Goal: Task Accomplishment & Management: Manage account settings

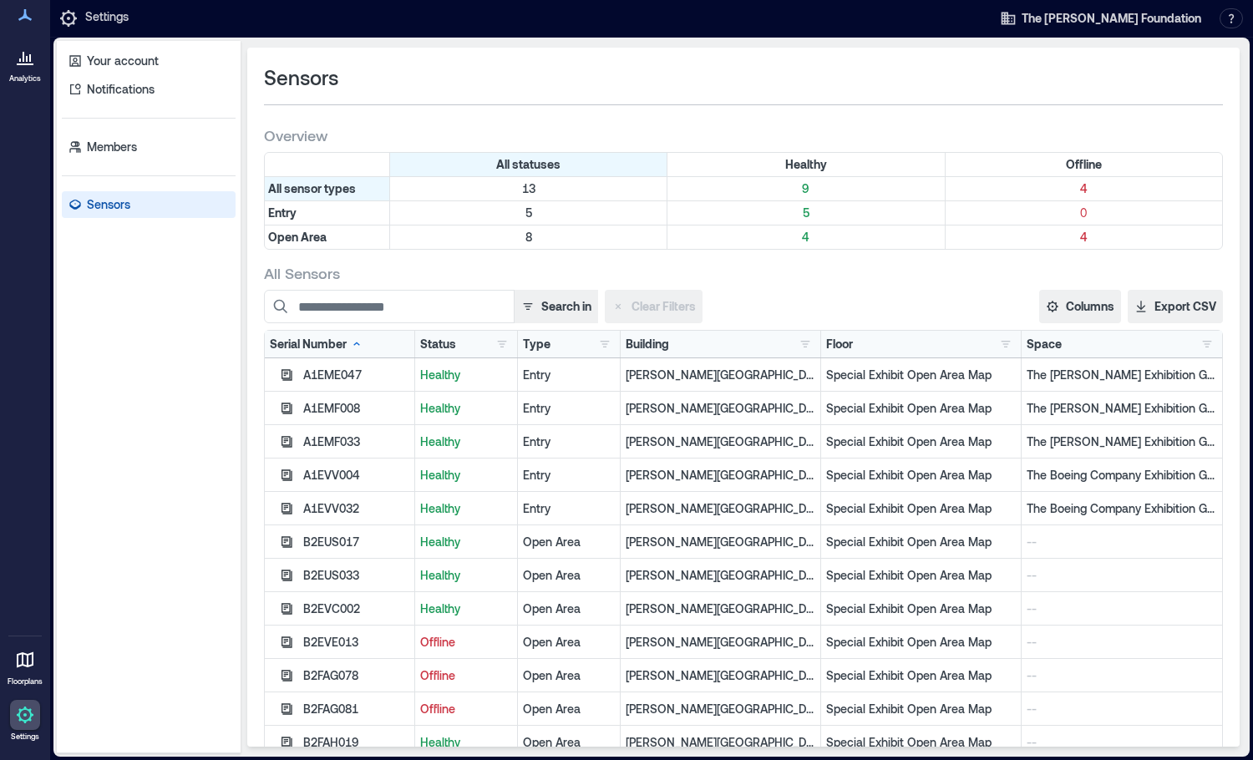
scroll to position [17, 0]
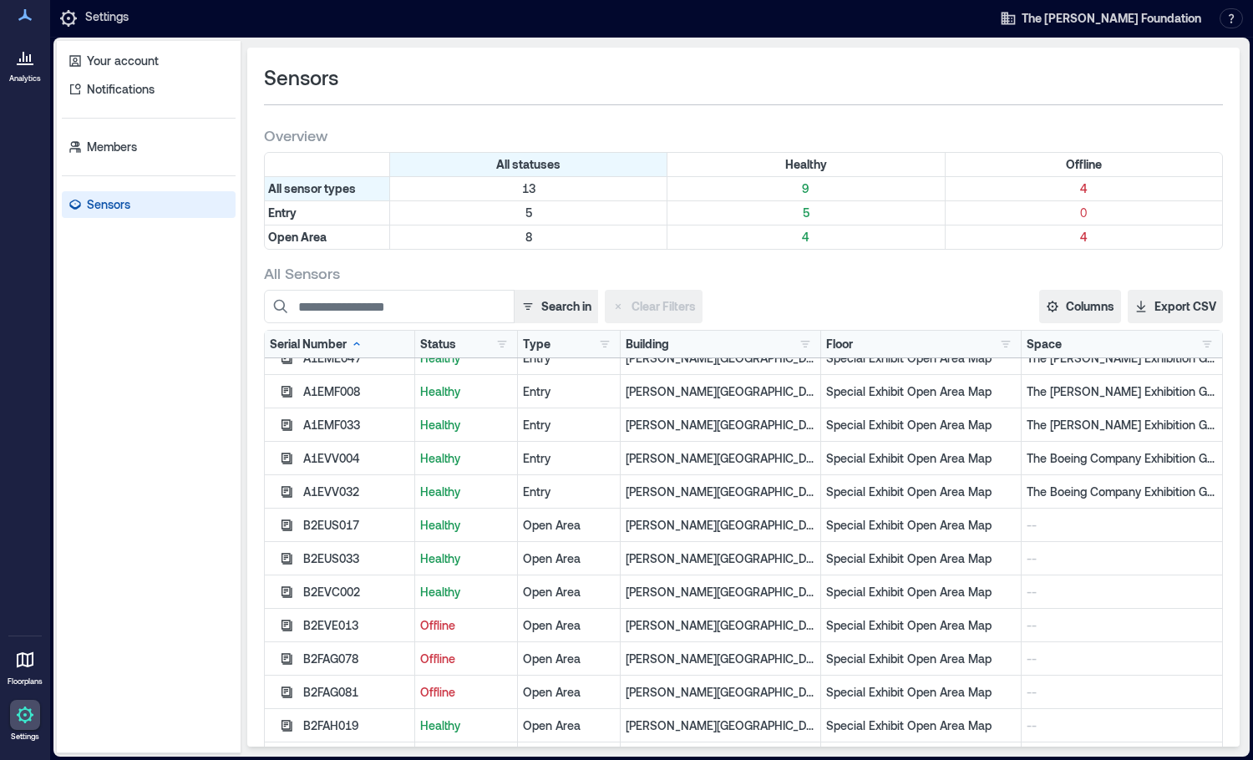
drag, startPoint x: 971, startPoint y: 120, endPoint x: 590, endPoint y: 79, distance: 383.2
click at [971, 120] on div "Sensors Overview All statuses Healthy Offline All sensor types 13 9 4 Entry 5 5…" at bounding box center [743, 397] width 993 height 699
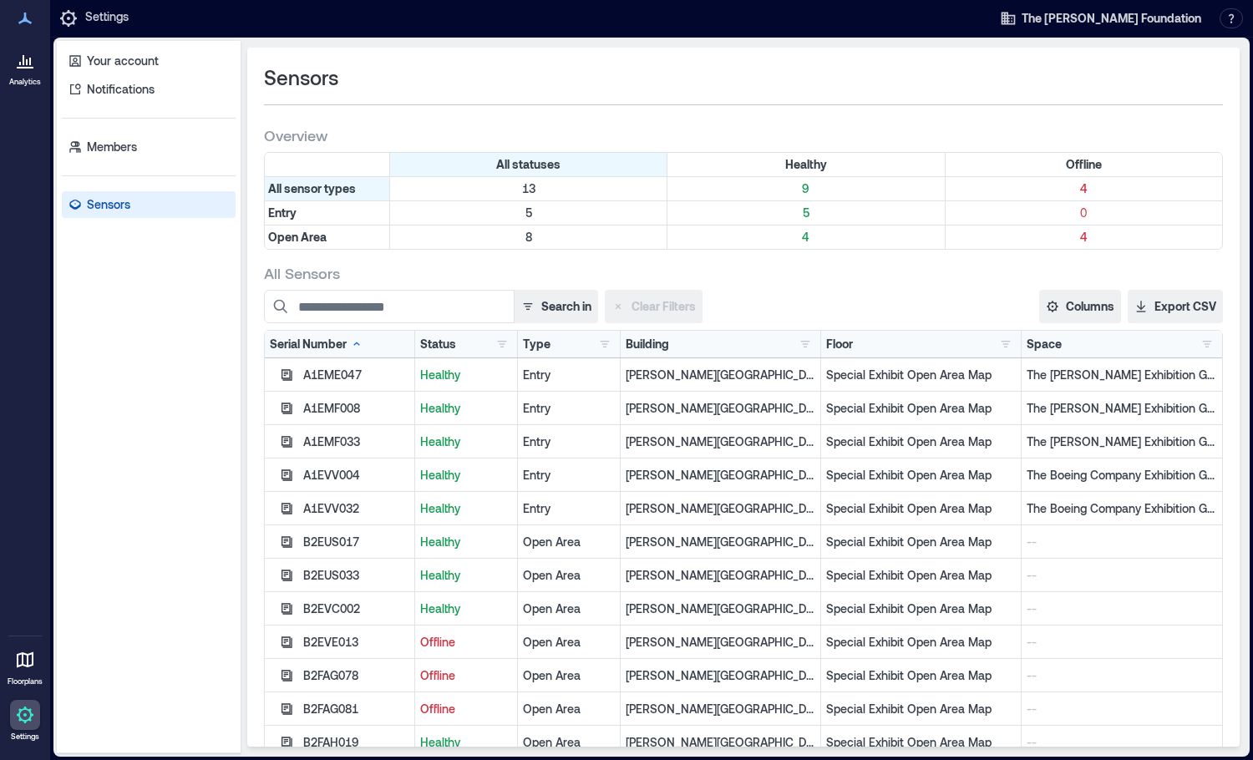
scroll to position [17, 0]
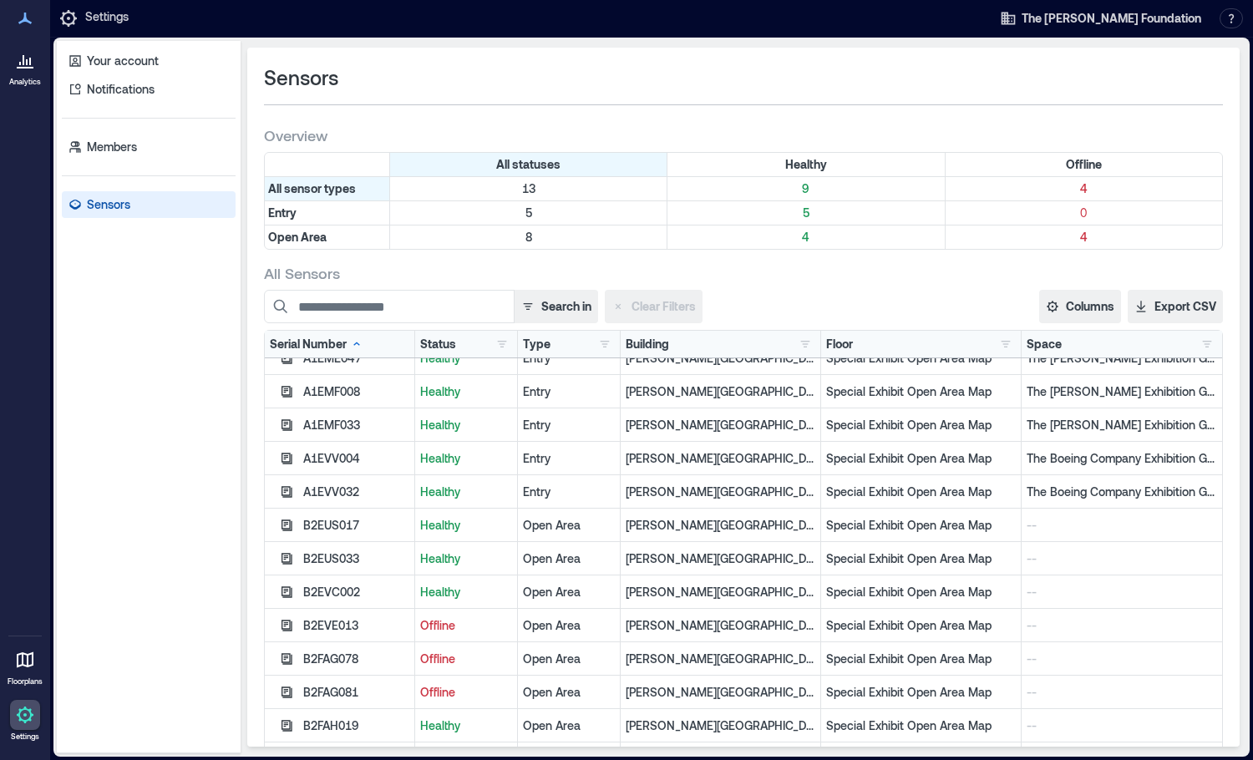
click at [328, 629] on div "B2EVE013" at bounding box center [356, 626] width 106 height 17
click at [285, 629] on icon "button" at bounding box center [287, 625] width 11 height 11
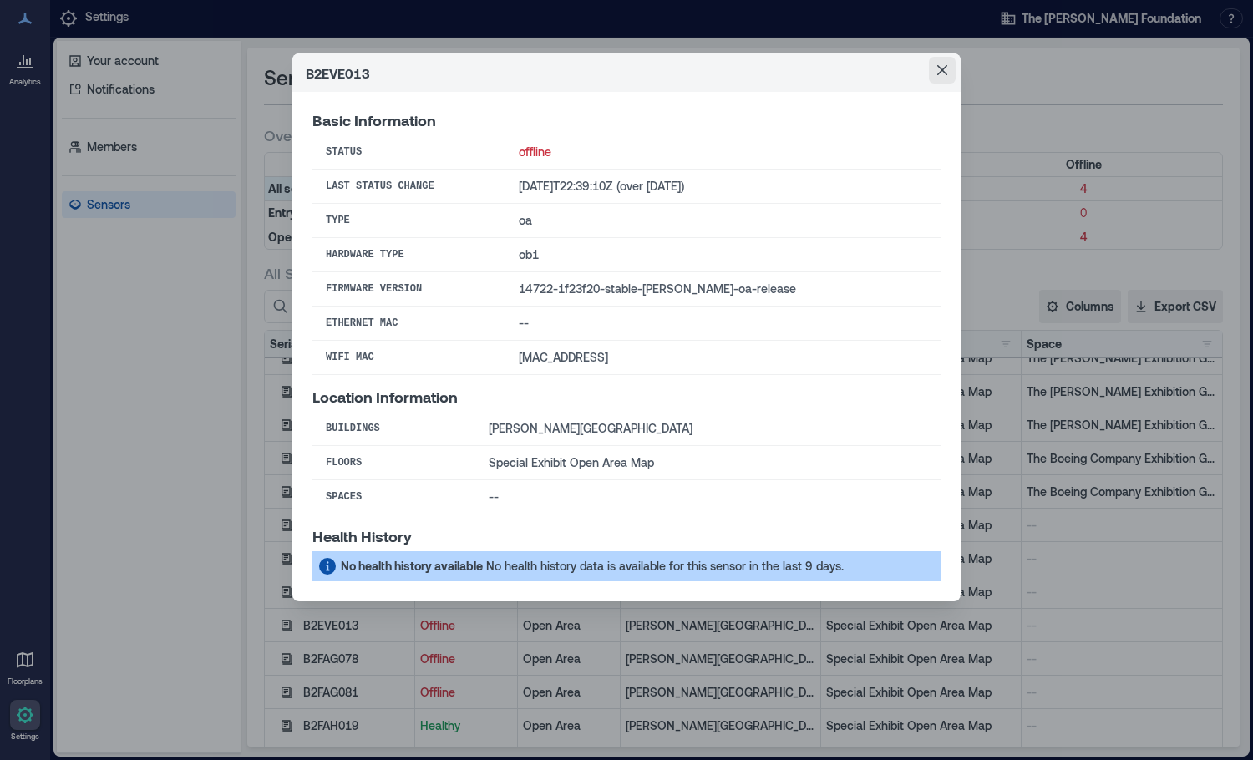
click at [939, 71] on icon "Close" at bounding box center [943, 70] width 10 height 10
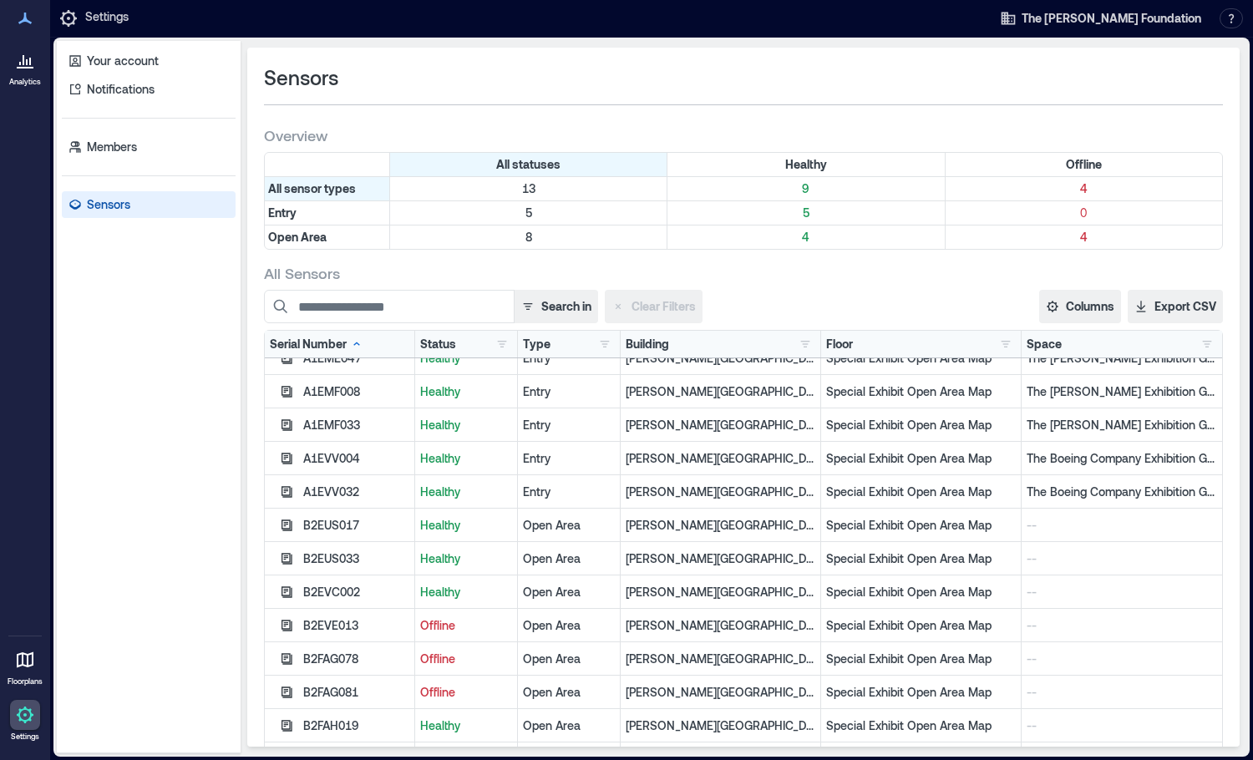
click at [287, 663] on icon "button" at bounding box center [287, 658] width 11 height 11
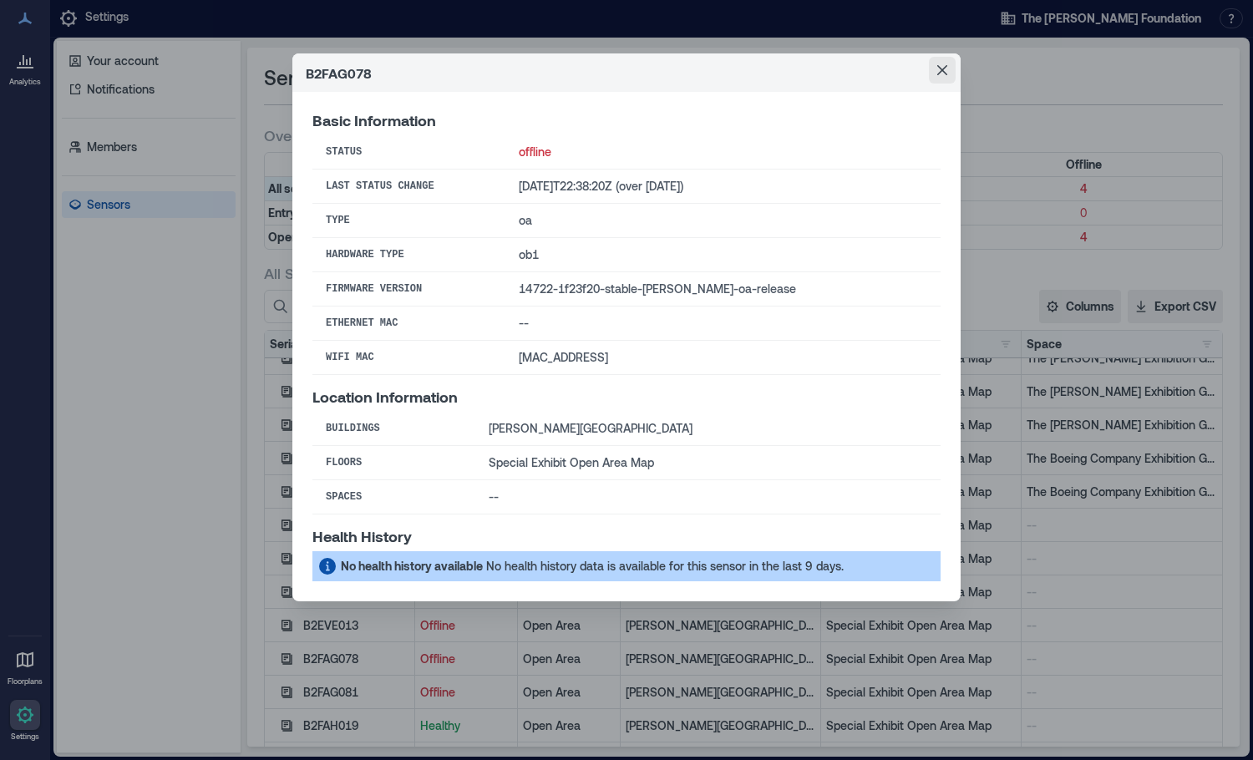
click at [936, 62] on button "Close" at bounding box center [942, 70] width 27 height 27
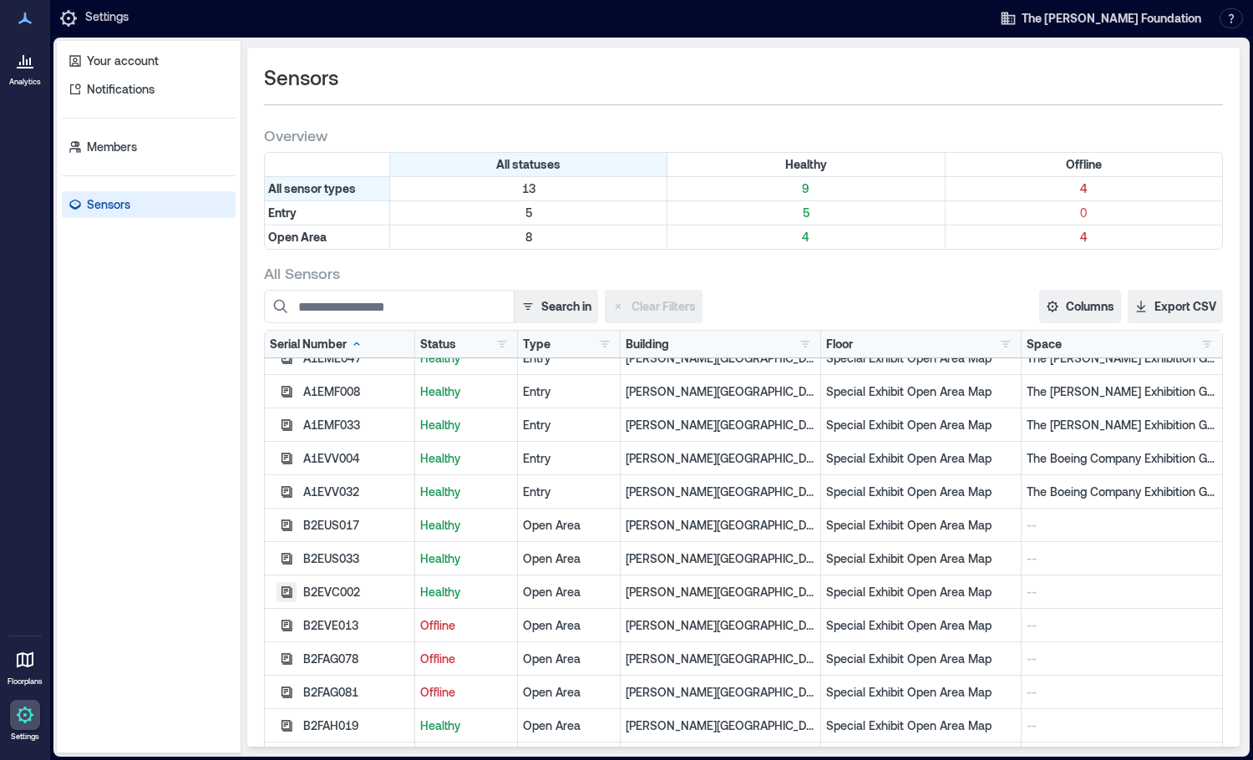
click at [291, 601] on button "button" at bounding box center [287, 592] width 20 height 20
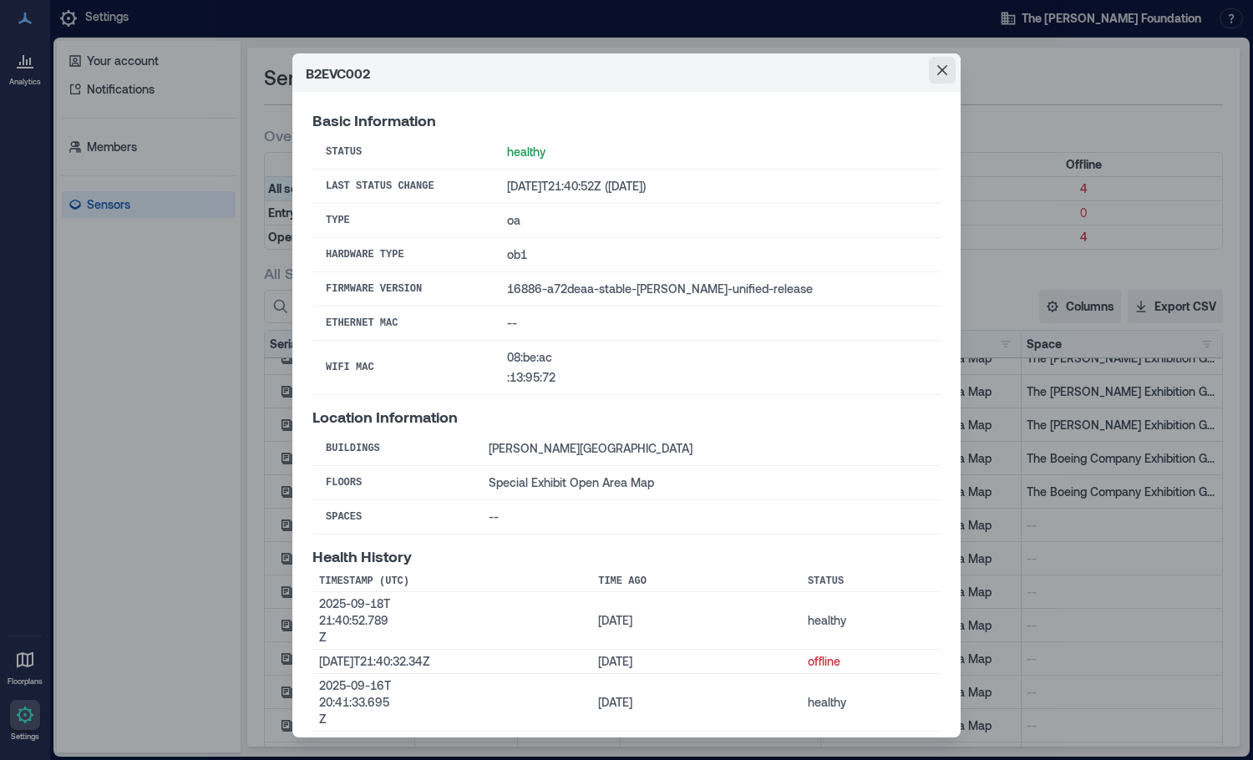
click at [942, 78] on button "Close" at bounding box center [942, 70] width 27 height 27
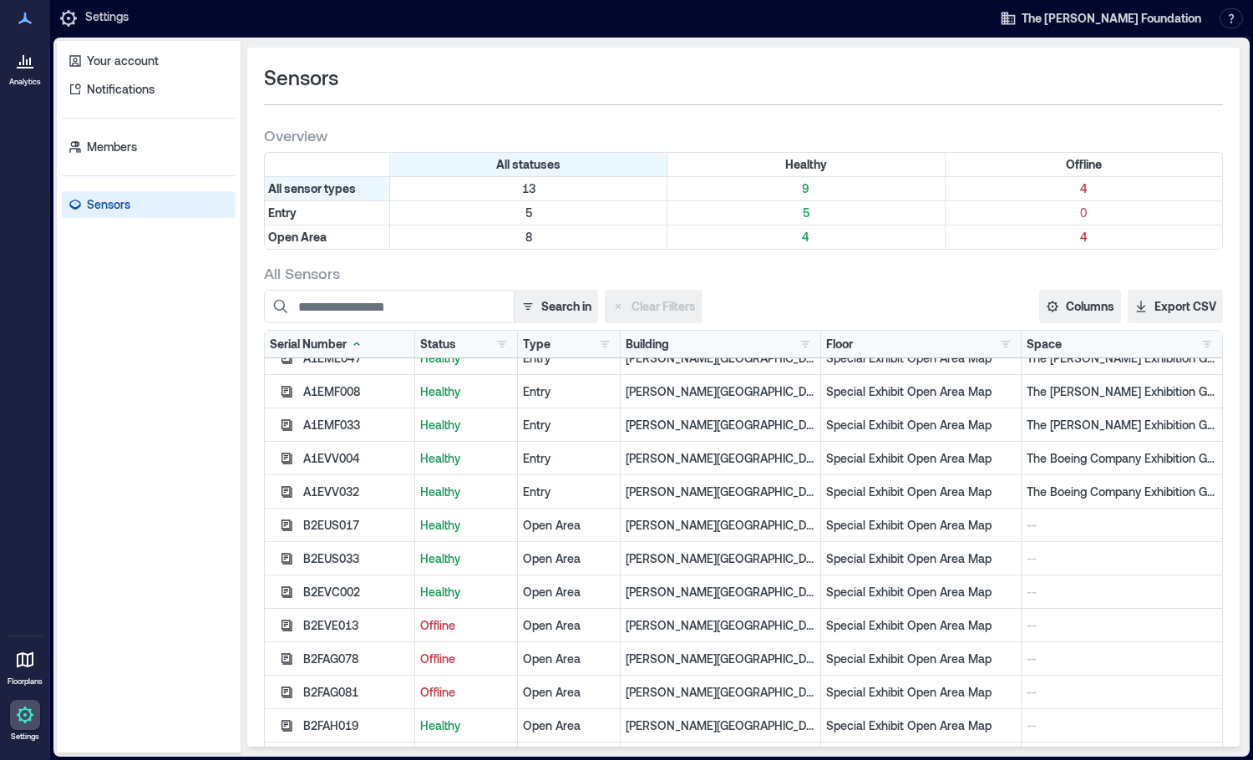
scroll to position [47, 0]
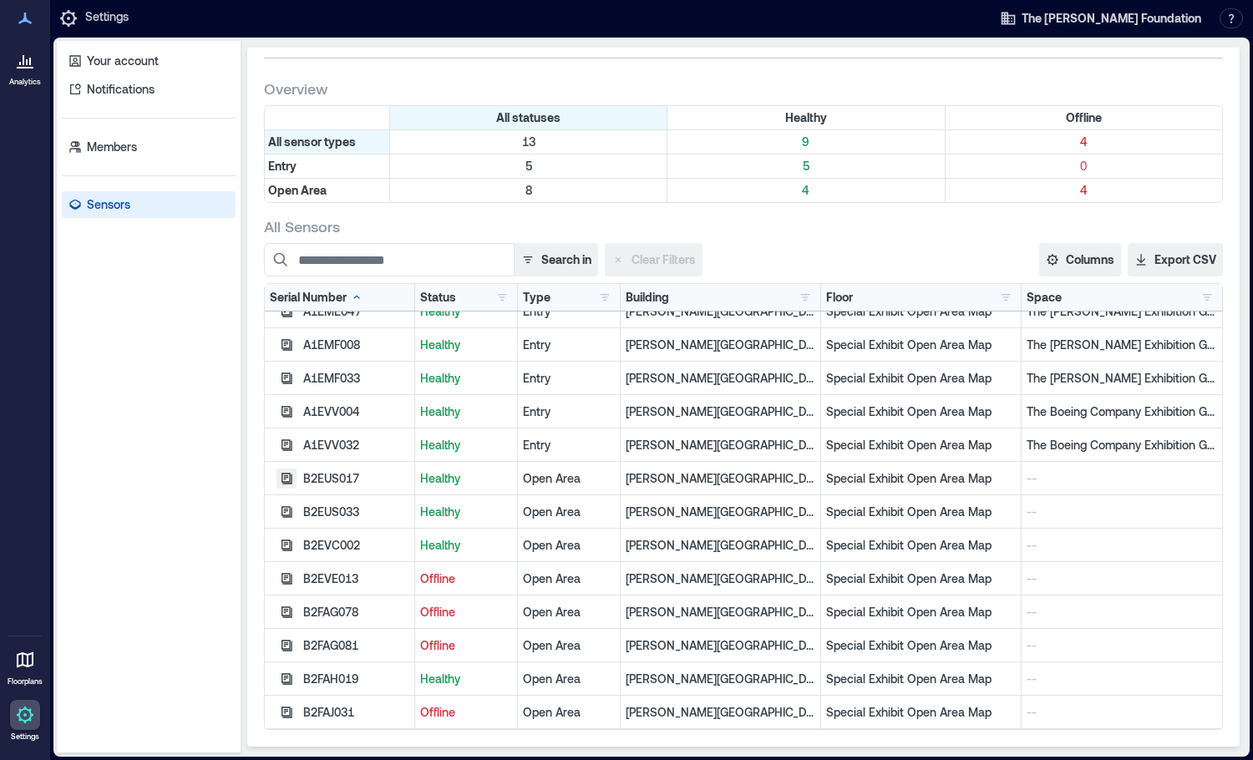
click at [287, 485] on icon "button" at bounding box center [286, 478] width 13 height 13
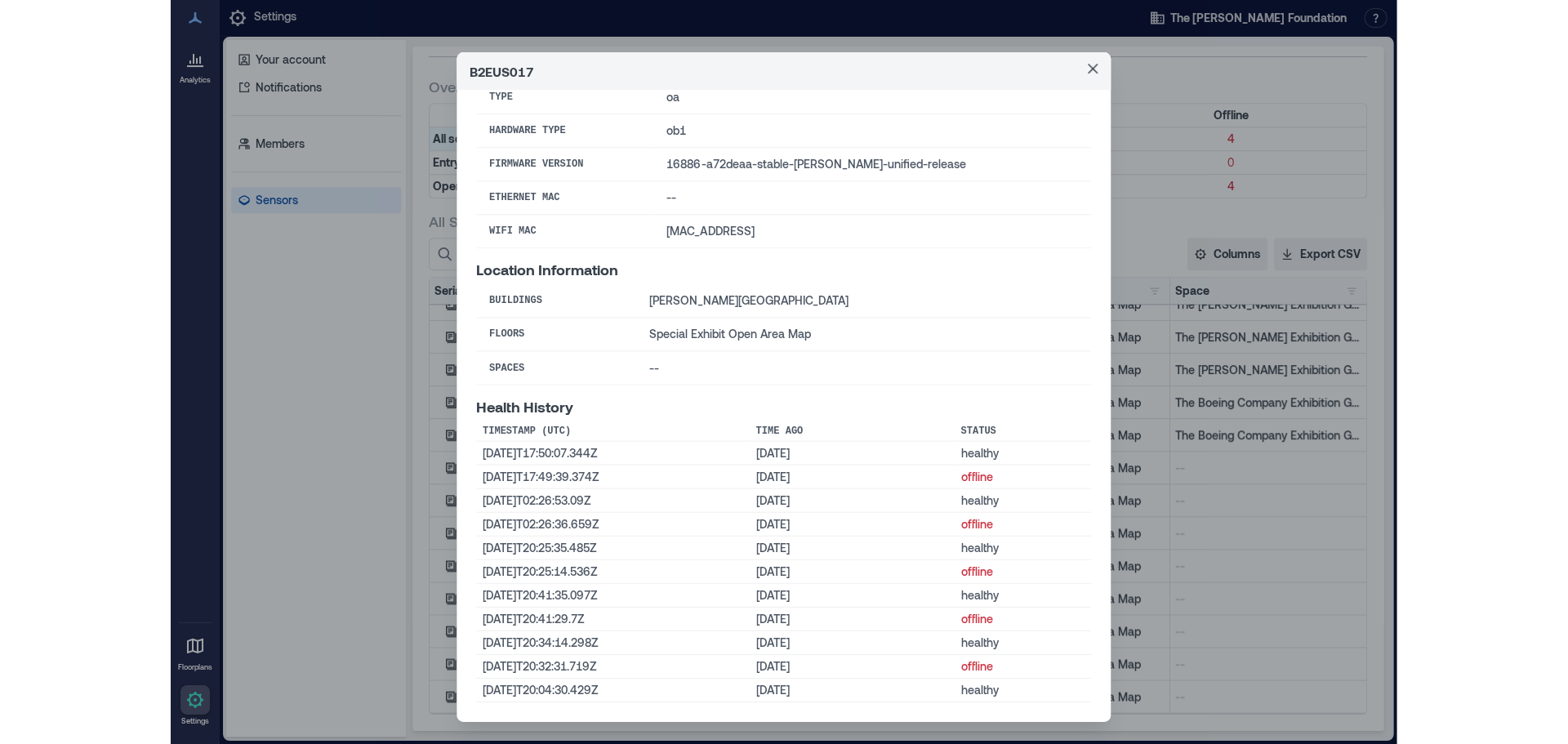
scroll to position [37, 0]
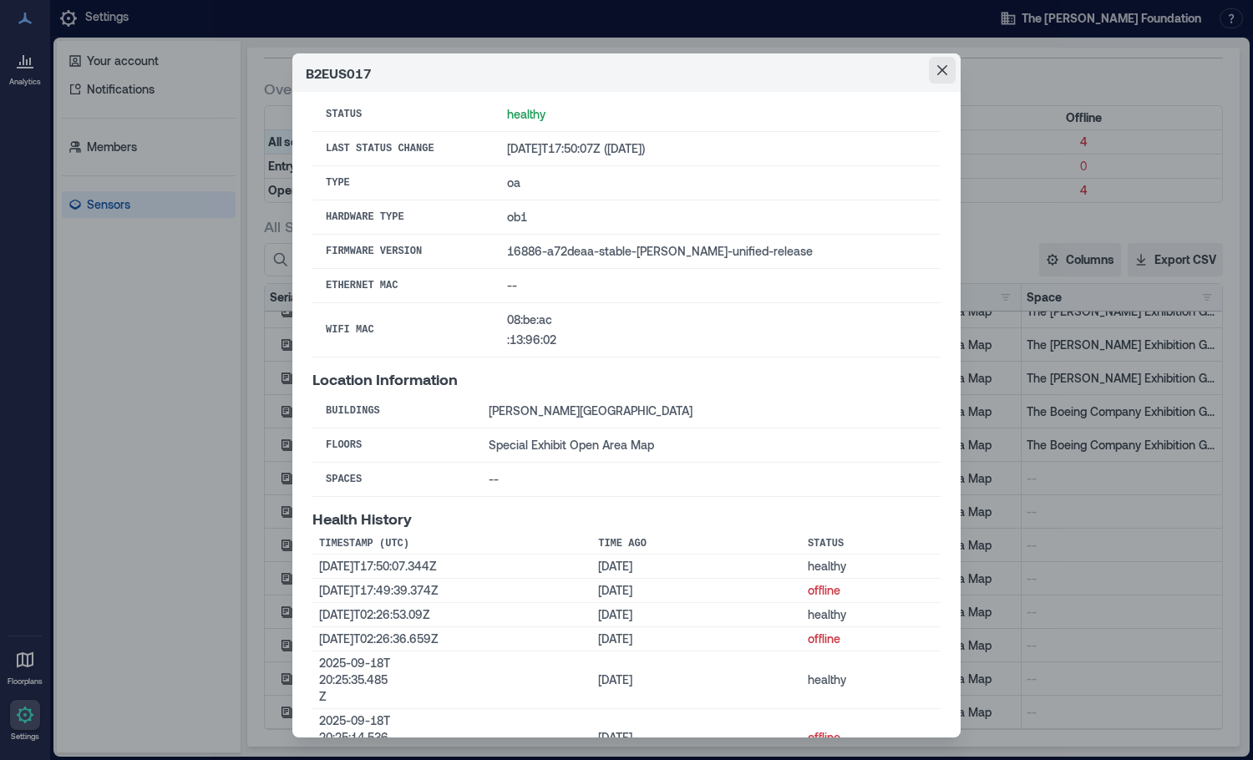
click at [929, 68] on button "Close" at bounding box center [942, 70] width 27 height 27
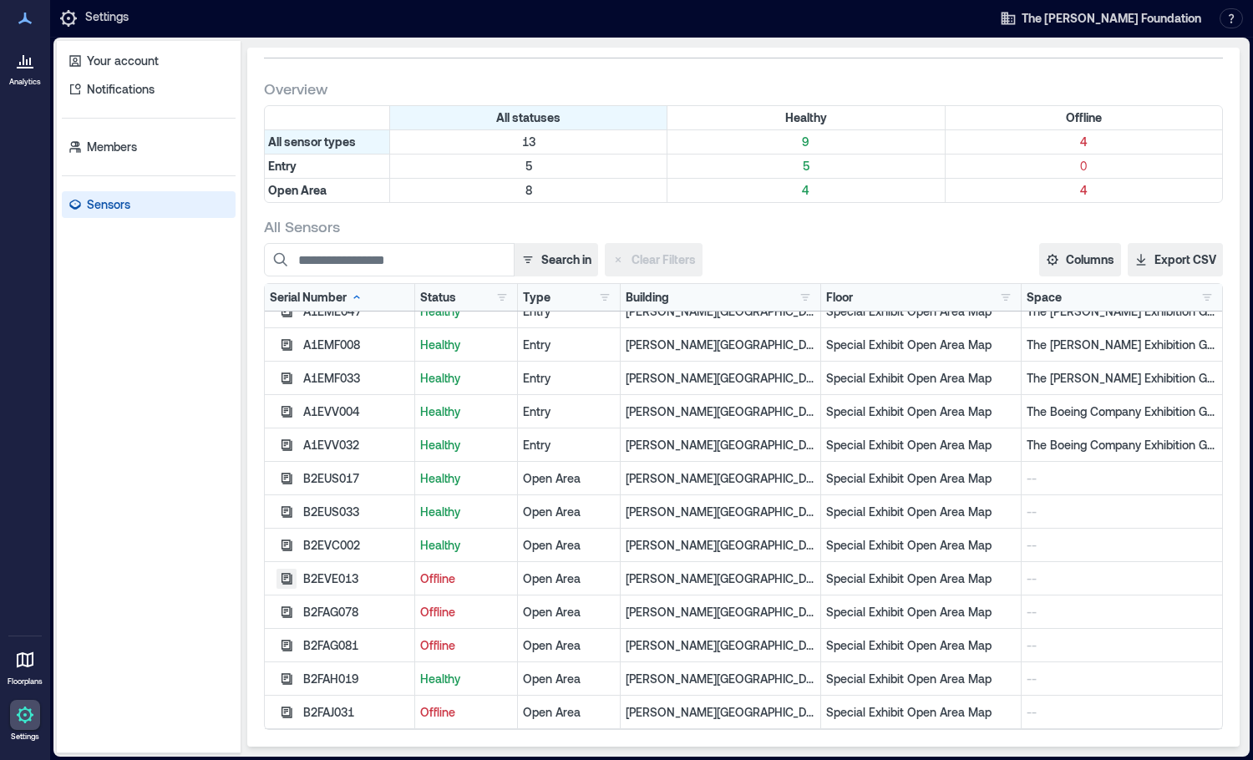
click at [292, 583] on icon "button" at bounding box center [286, 578] width 13 height 13
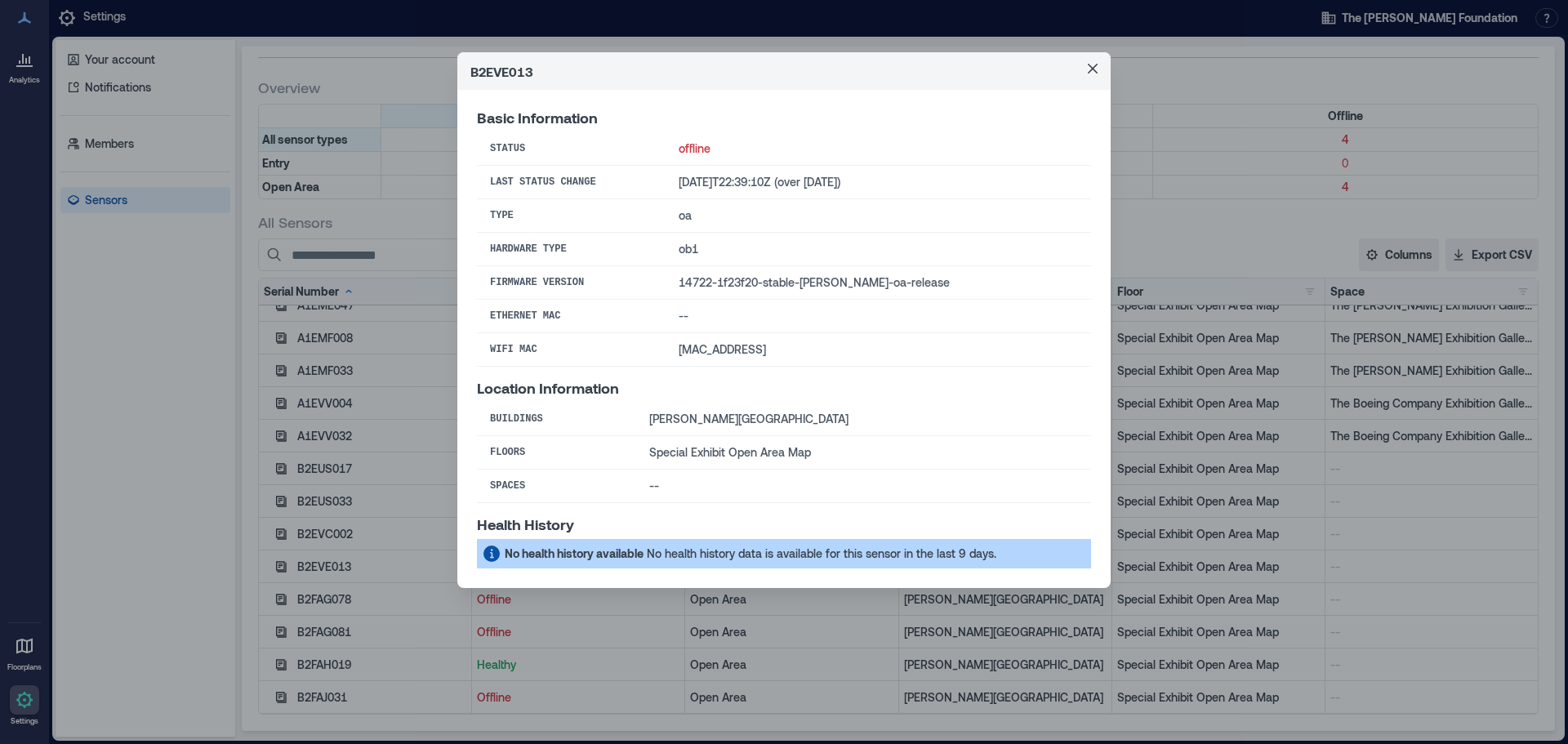
scroll to position [45, 0]
click at [1092, 72] on icon "Close" at bounding box center [1093, 68] width 10 height 10
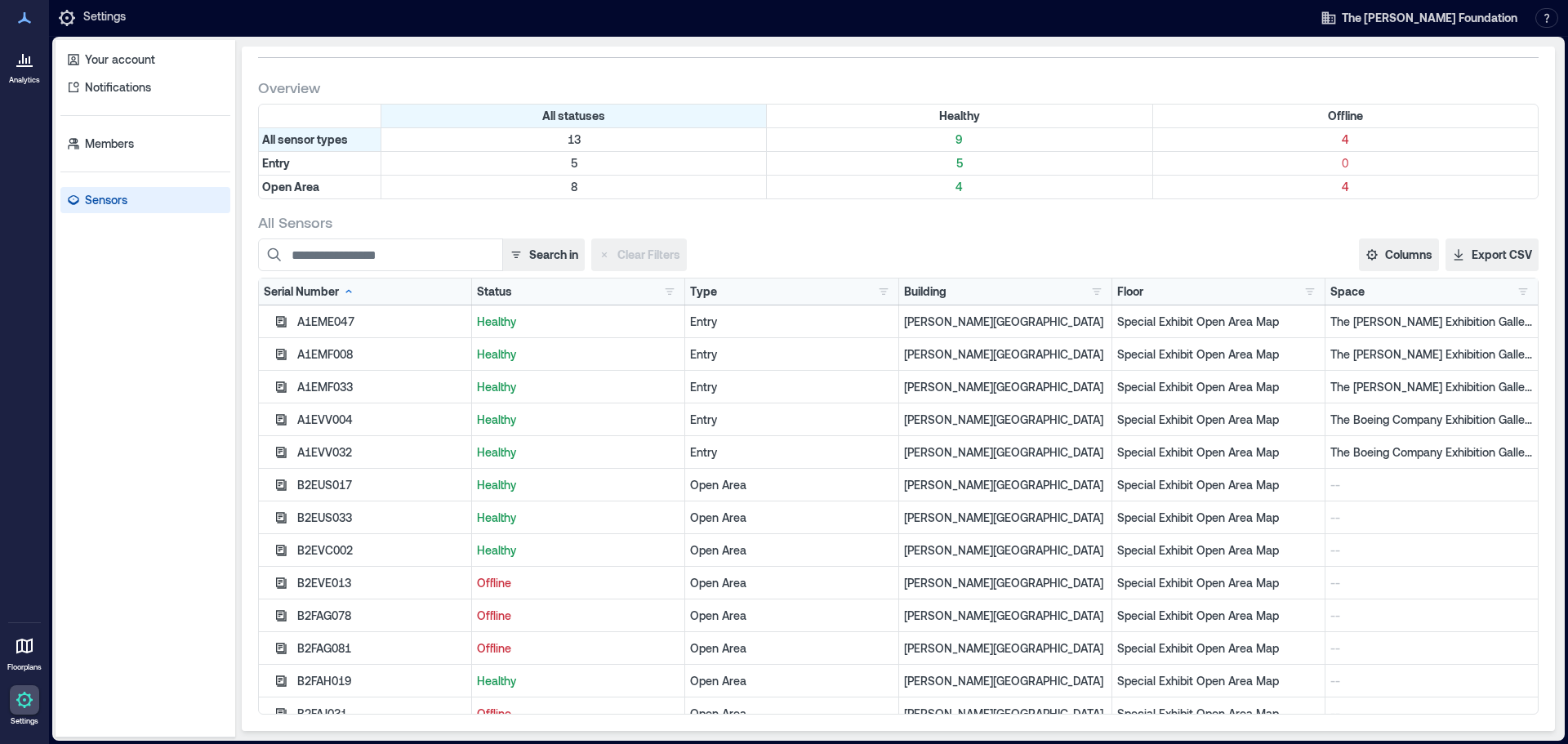
scroll to position [17, 0]
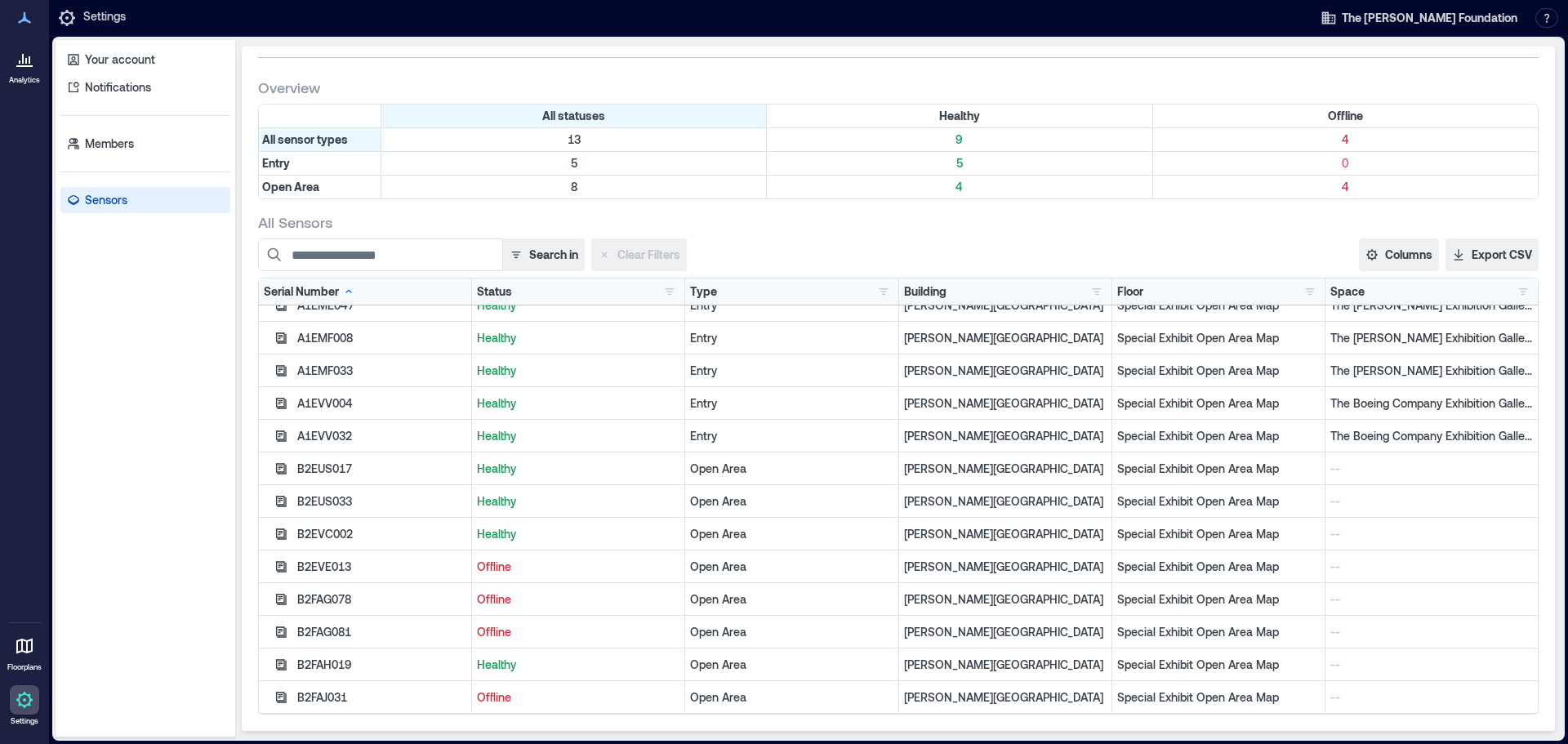
click at [380, 691] on div "B2FAJ031" at bounding box center [381, 697] width 169 height 17
click at [490, 706] on div "Offline" at bounding box center [579, 697] width 213 height 32
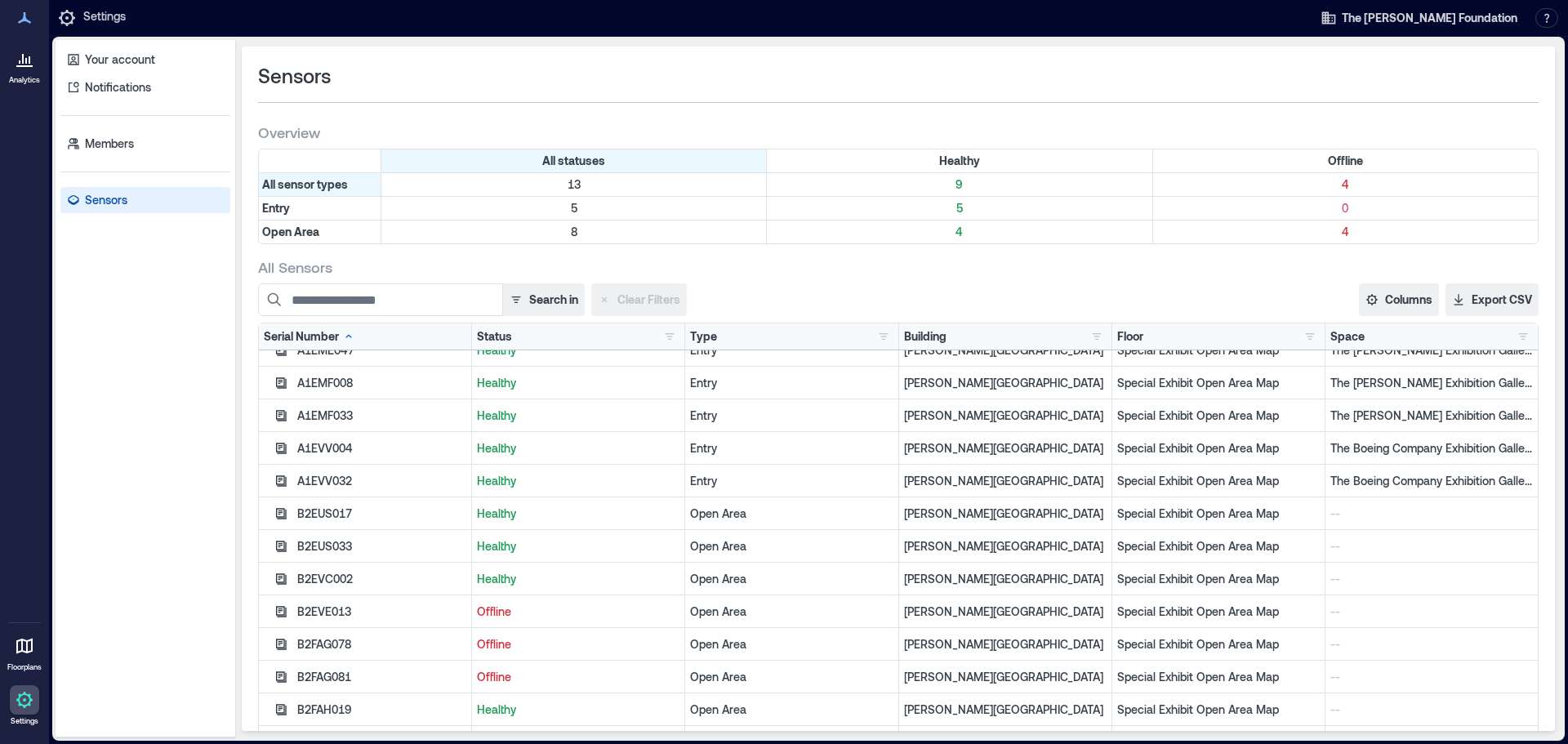
scroll to position [45, 0]
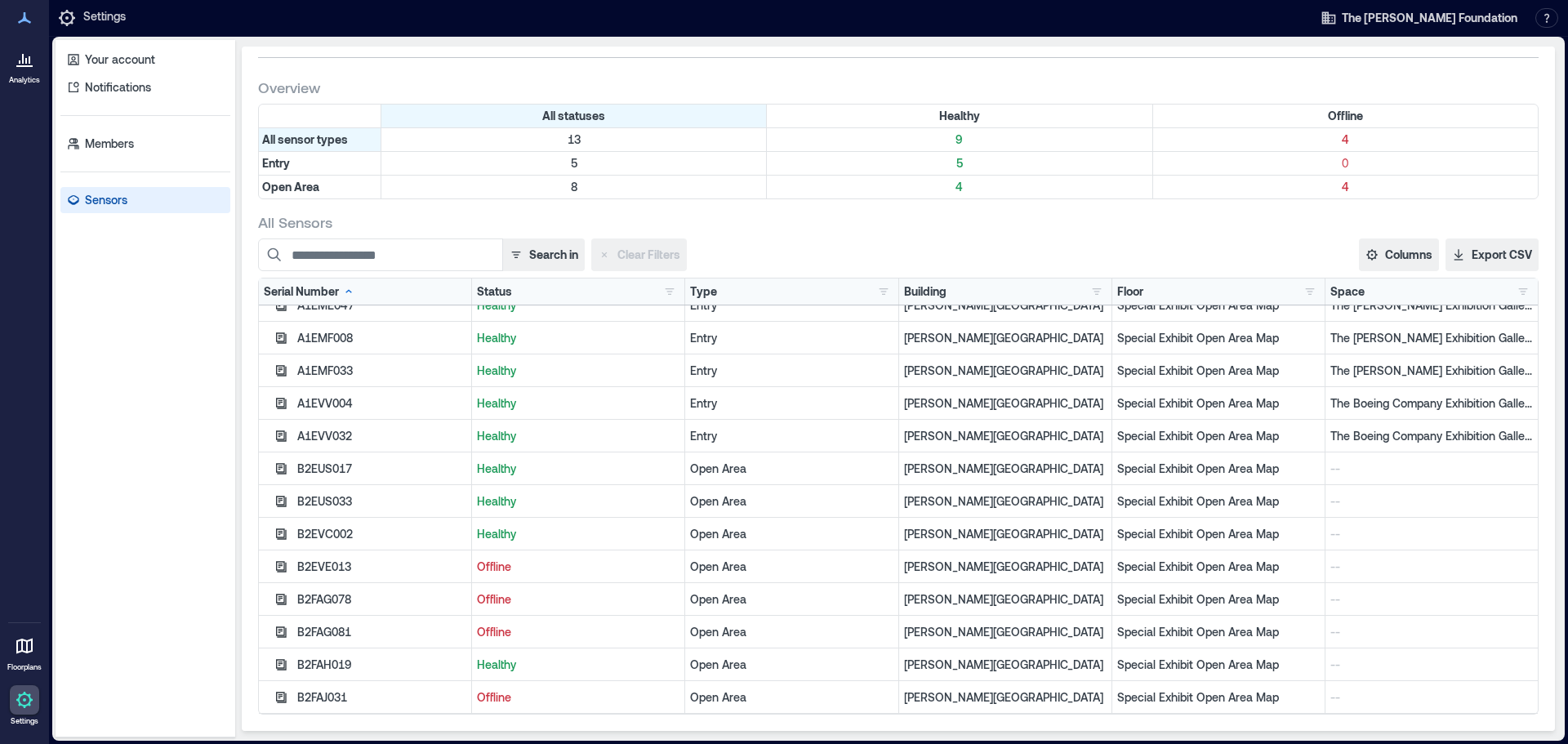
click at [1330, 629] on p "--" at bounding box center [1431, 632] width 202 height 17
click at [285, 634] on icon "button" at bounding box center [281, 632] width 11 height 11
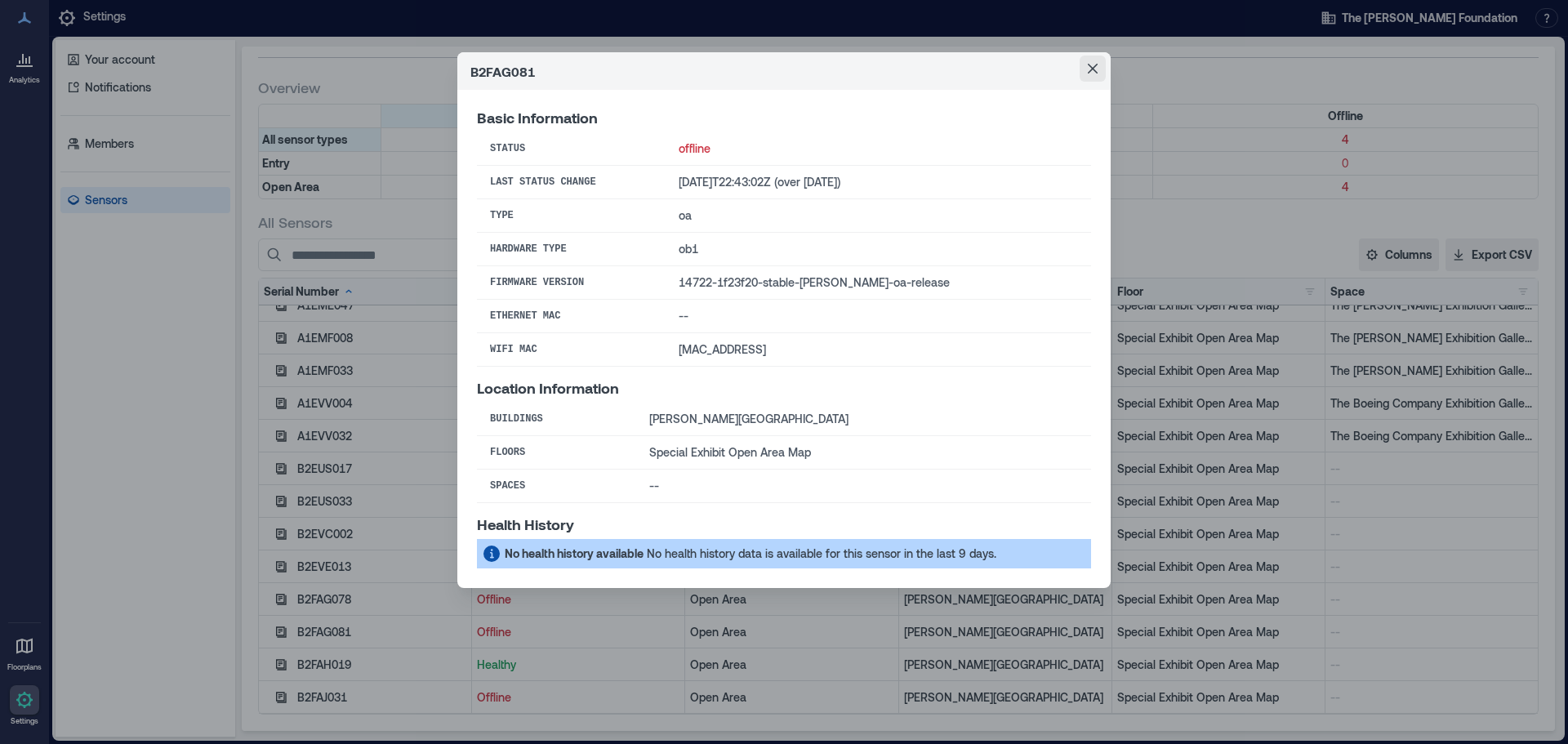
click at [1090, 69] on icon "Close" at bounding box center [1093, 68] width 10 height 10
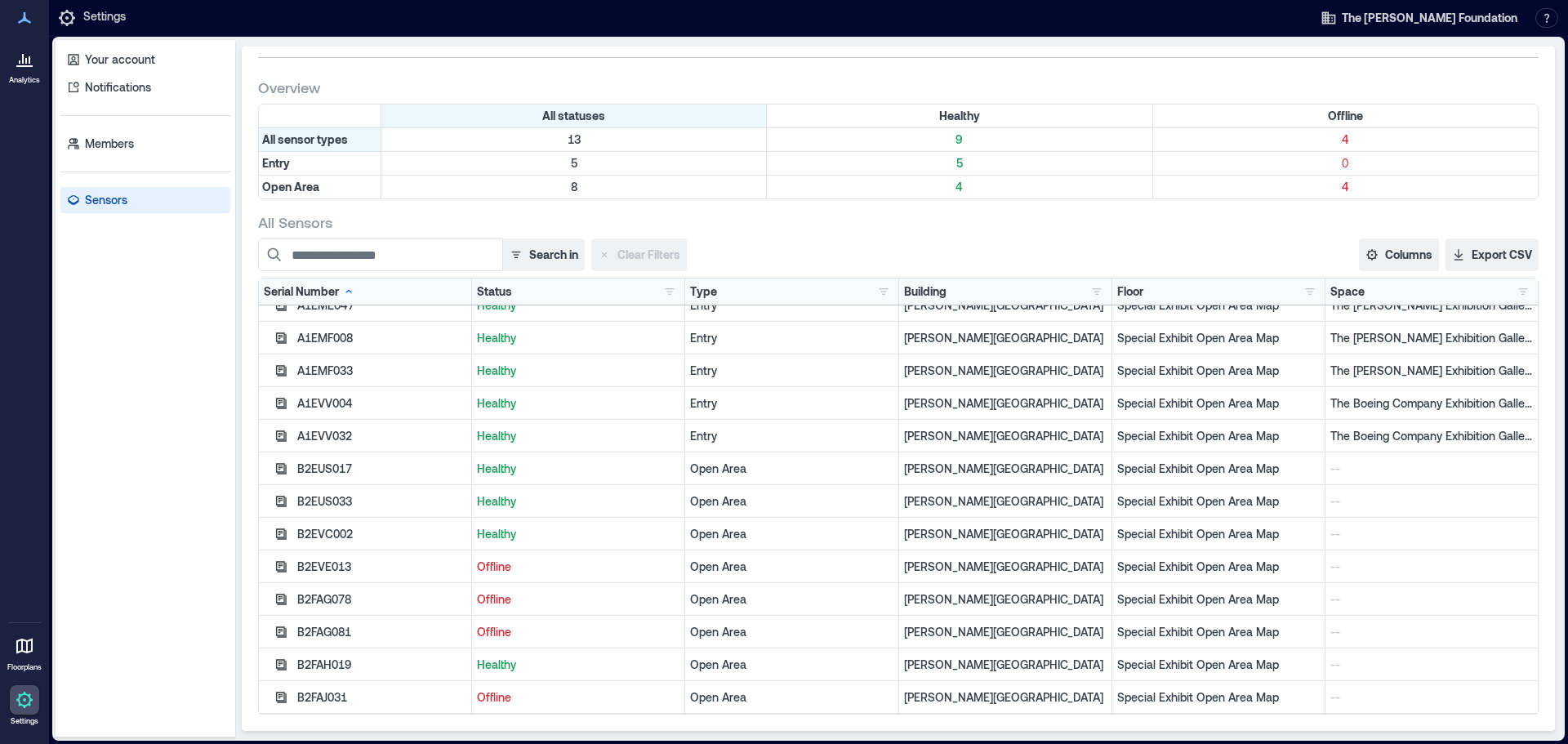
drag, startPoint x: 277, startPoint y: 635, endPoint x: 206, endPoint y: 640, distance: 71.2
click at [206, 640] on div "Your account Notifications Members Sensors" at bounding box center [146, 389] width 180 height 698
click at [106, 63] on p "Your account" at bounding box center [120, 60] width 70 height 17
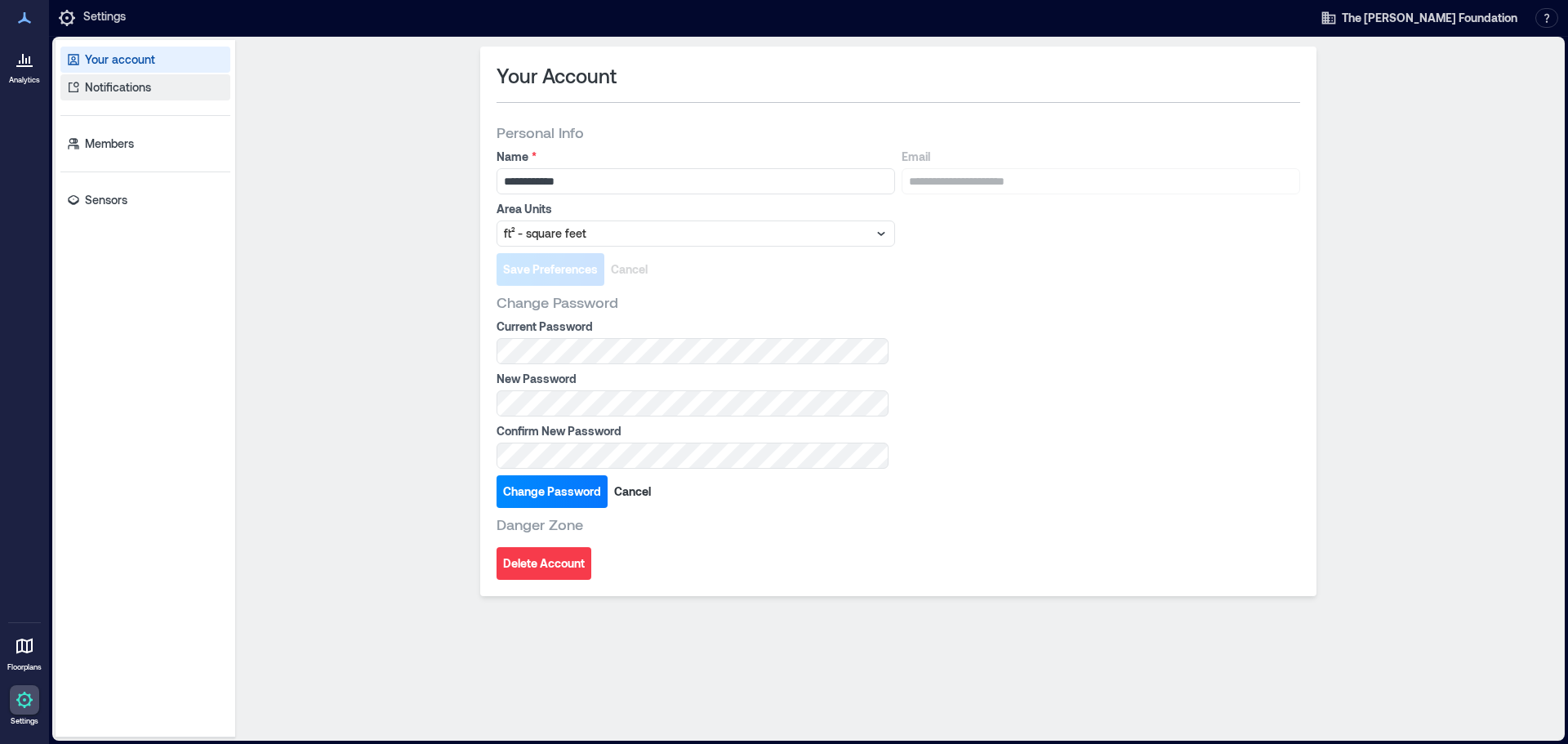
click at [102, 92] on p "Notifications" at bounding box center [118, 87] width 66 height 17
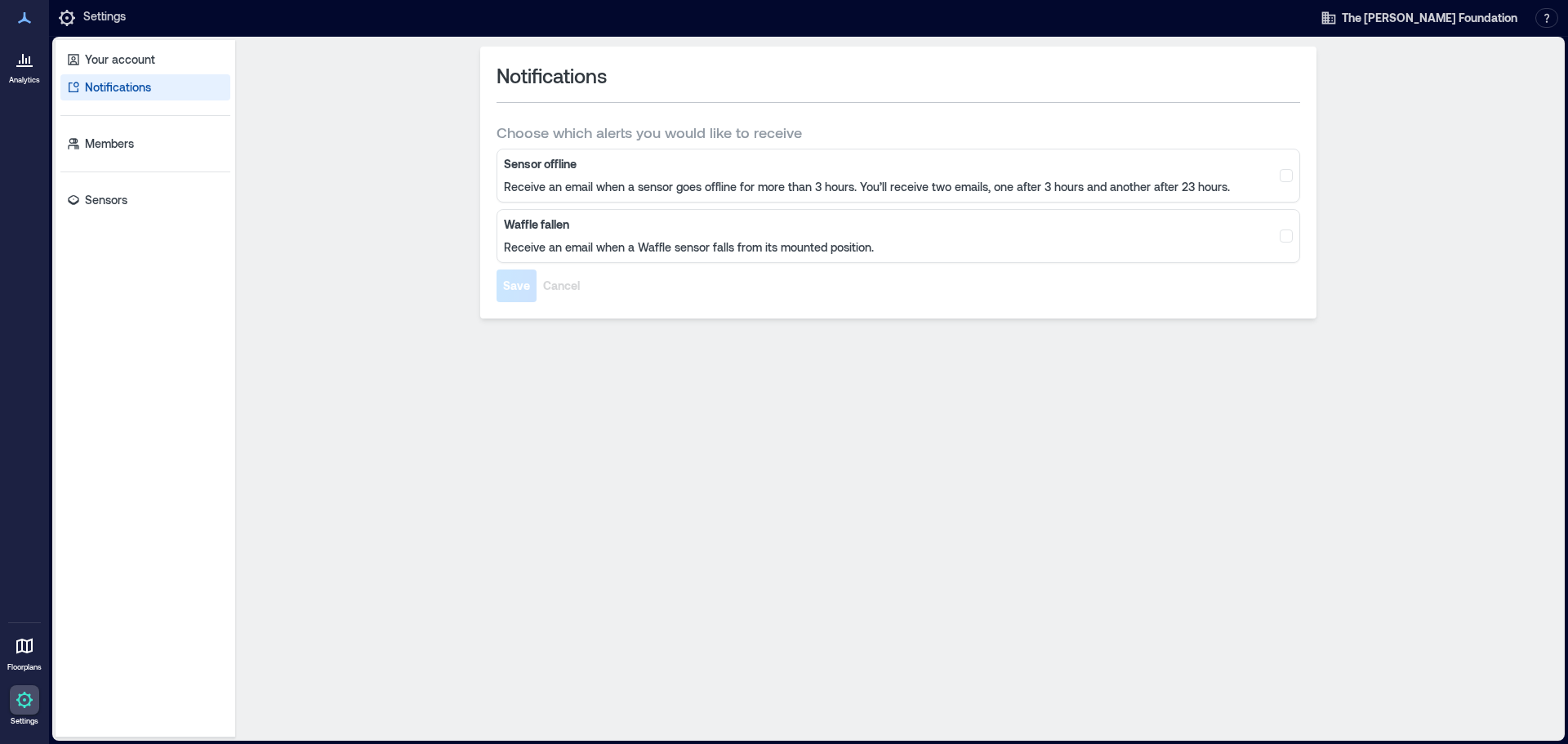
click at [36, 641] on div at bounding box center [24, 646] width 29 height 29
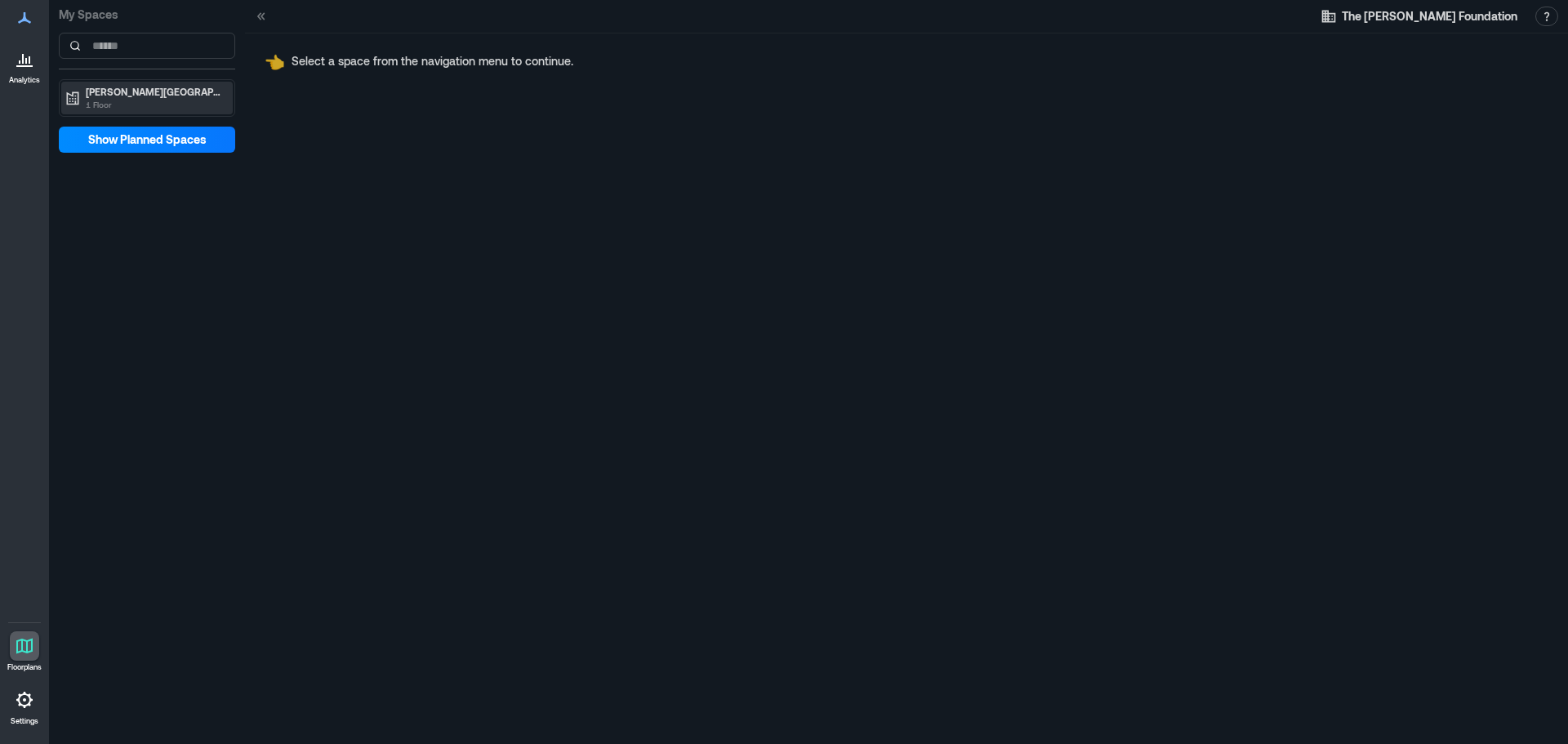
click at [177, 100] on p "1 Floor" at bounding box center [154, 104] width 137 height 13
click at [181, 130] on p "Special Exhibit Open Area Map" at bounding box center [152, 125] width 136 height 13
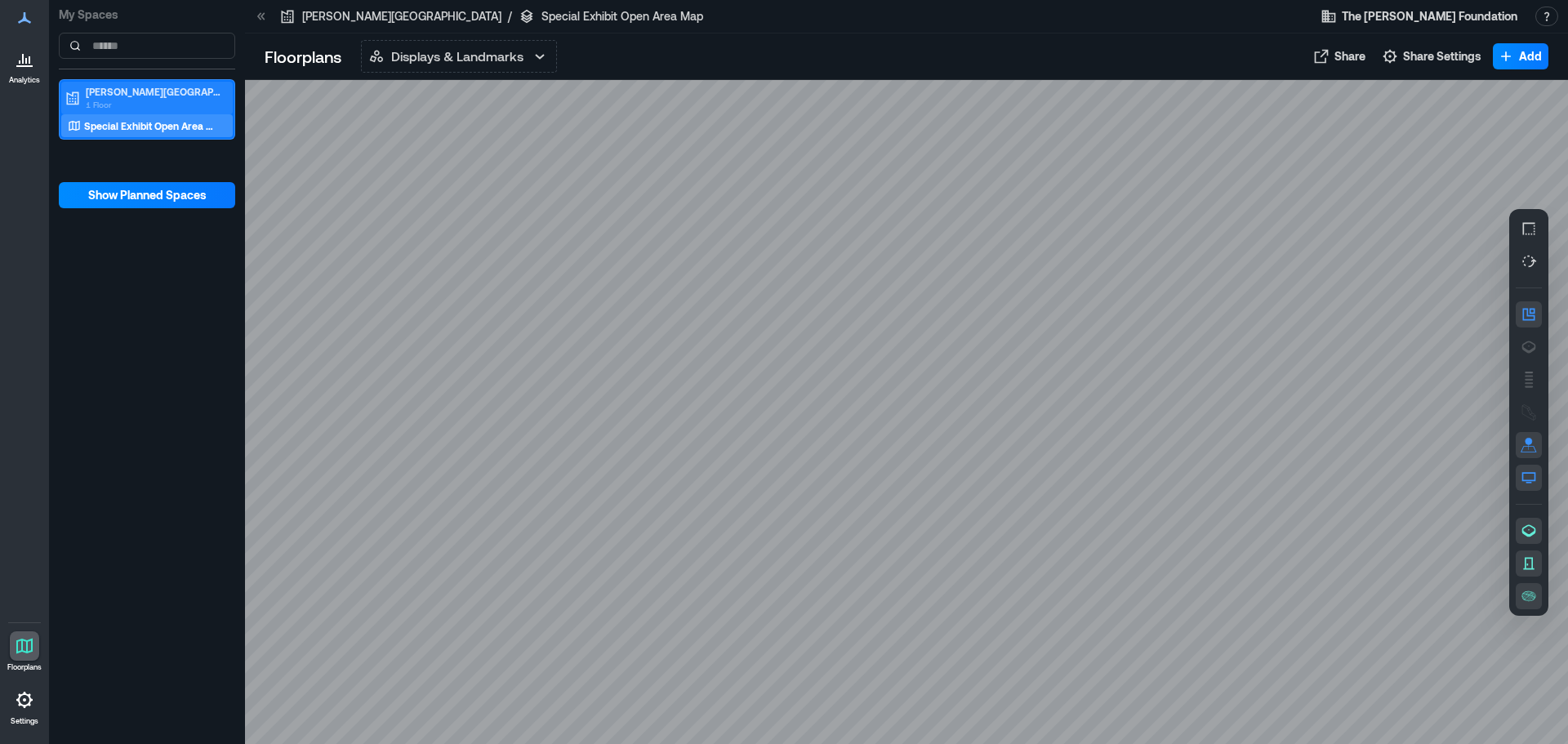
click at [156, 106] on p "1 Floor" at bounding box center [154, 104] width 137 height 13
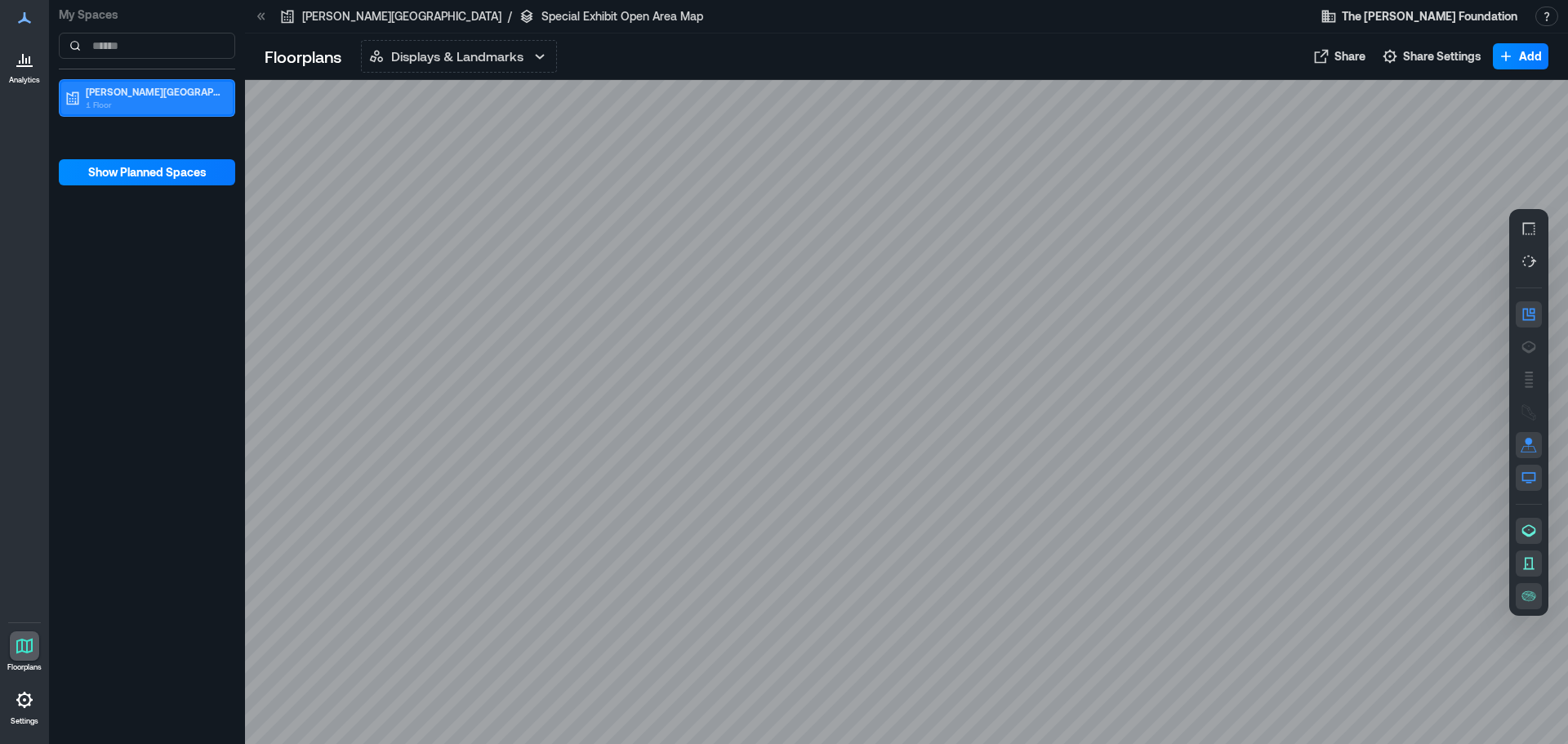
click at [156, 106] on p "1 Floor" at bounding box center [154, 104] width 137 height 13
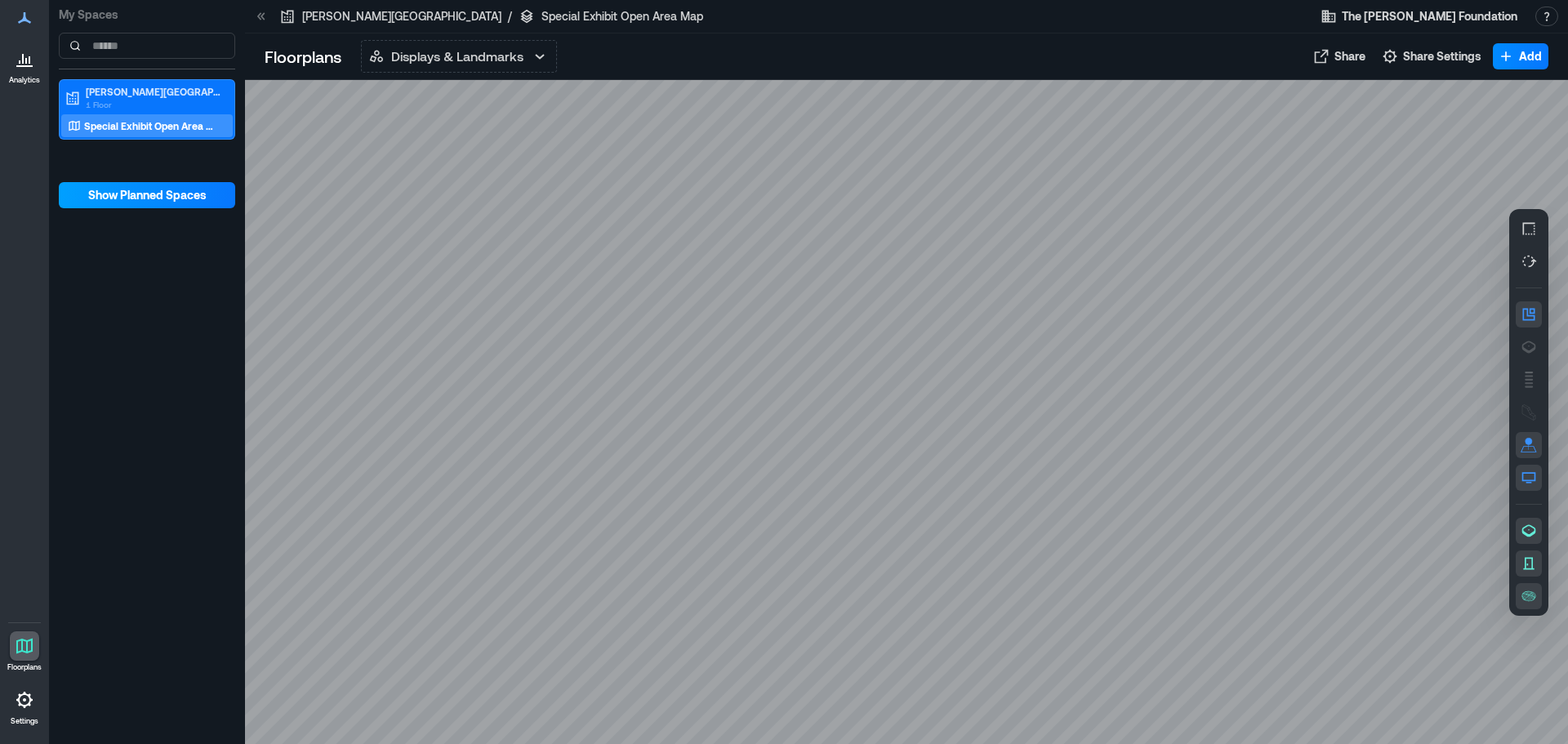
click at [161, 189] on span "Show Planned Spaces" at bounding box center [147, 195] width 118 height 17
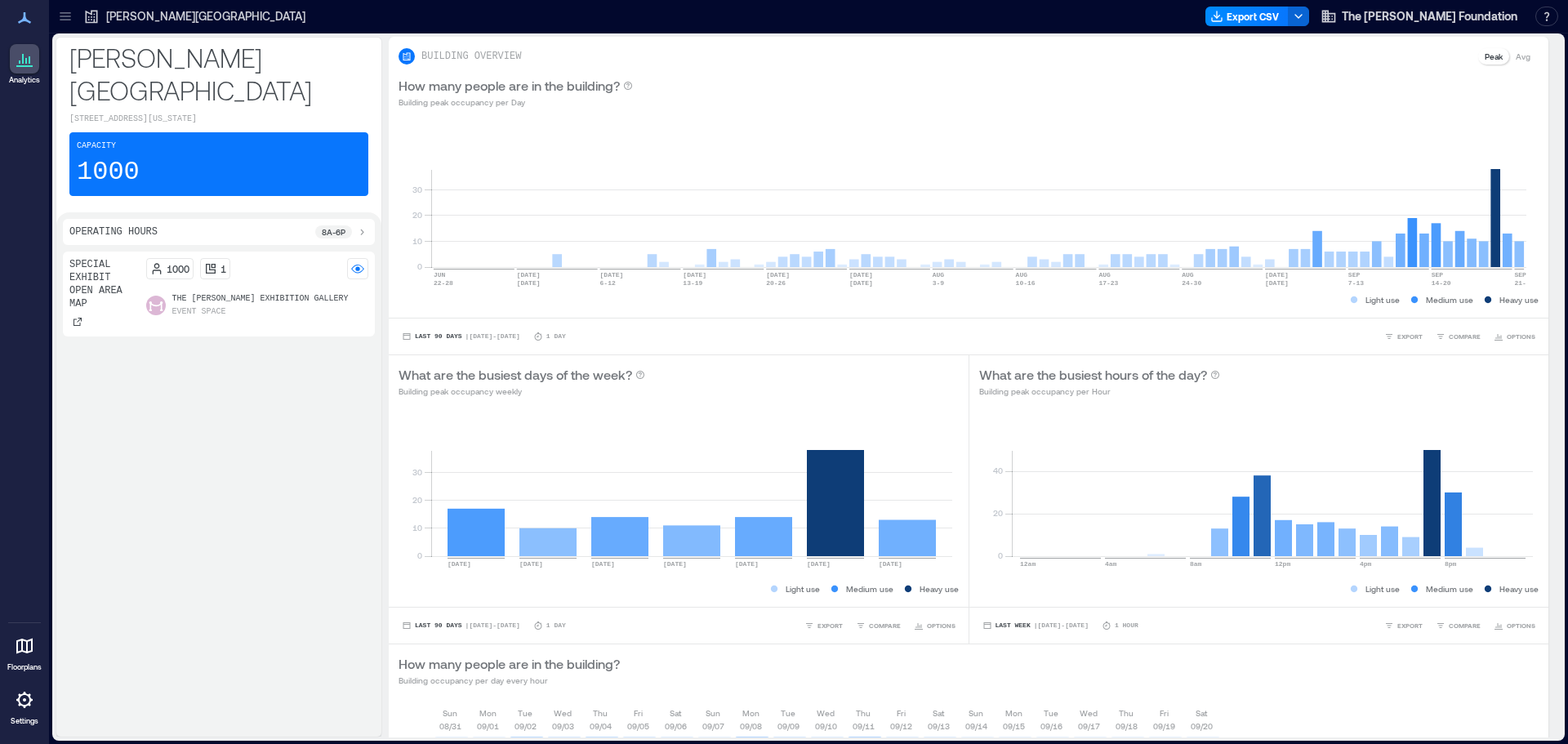
click at [24, 702] on icon at bounding box center [23, 699] width 3 height 3
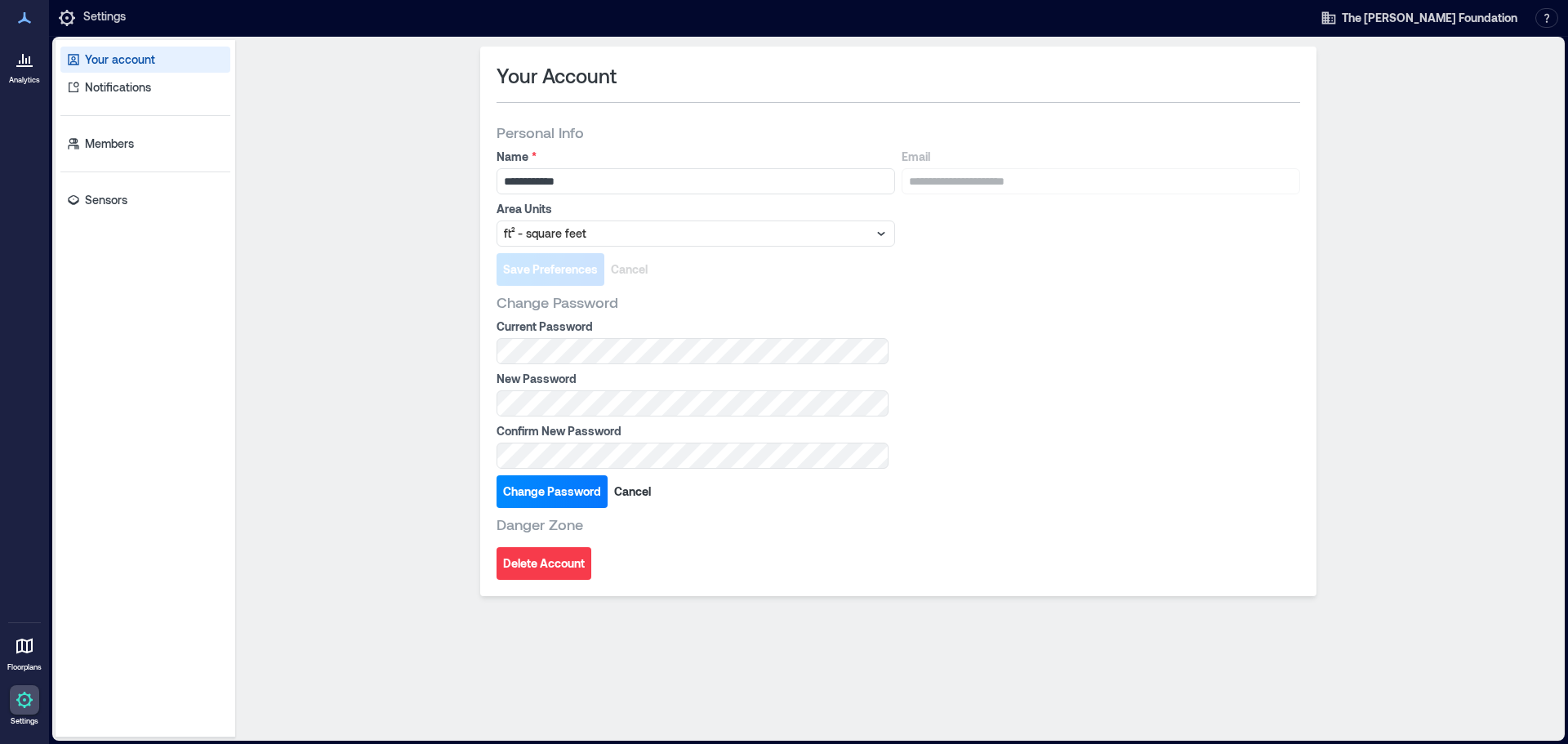
click at [27, 659] on div at bounding box center [24, 646] width 29 height 29
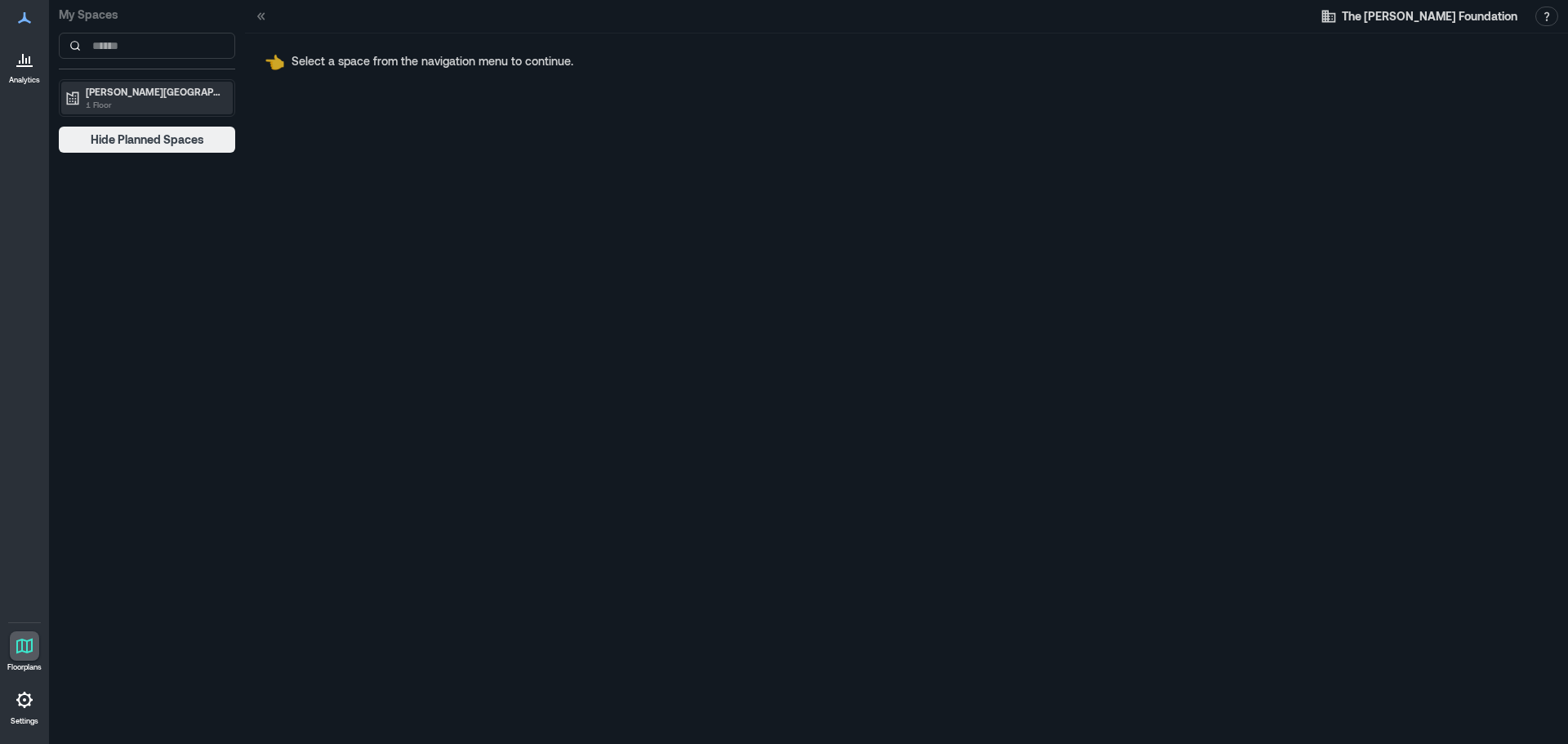
click at [143, 111] on div "George W. Bush Library and Museum 1 Floor" at bounding box center [147, 98] width 171 height 32
click at [142, 119] on p "Special Exhibit Open Area Map" at bounding box center [152, 125] width 136 height 13
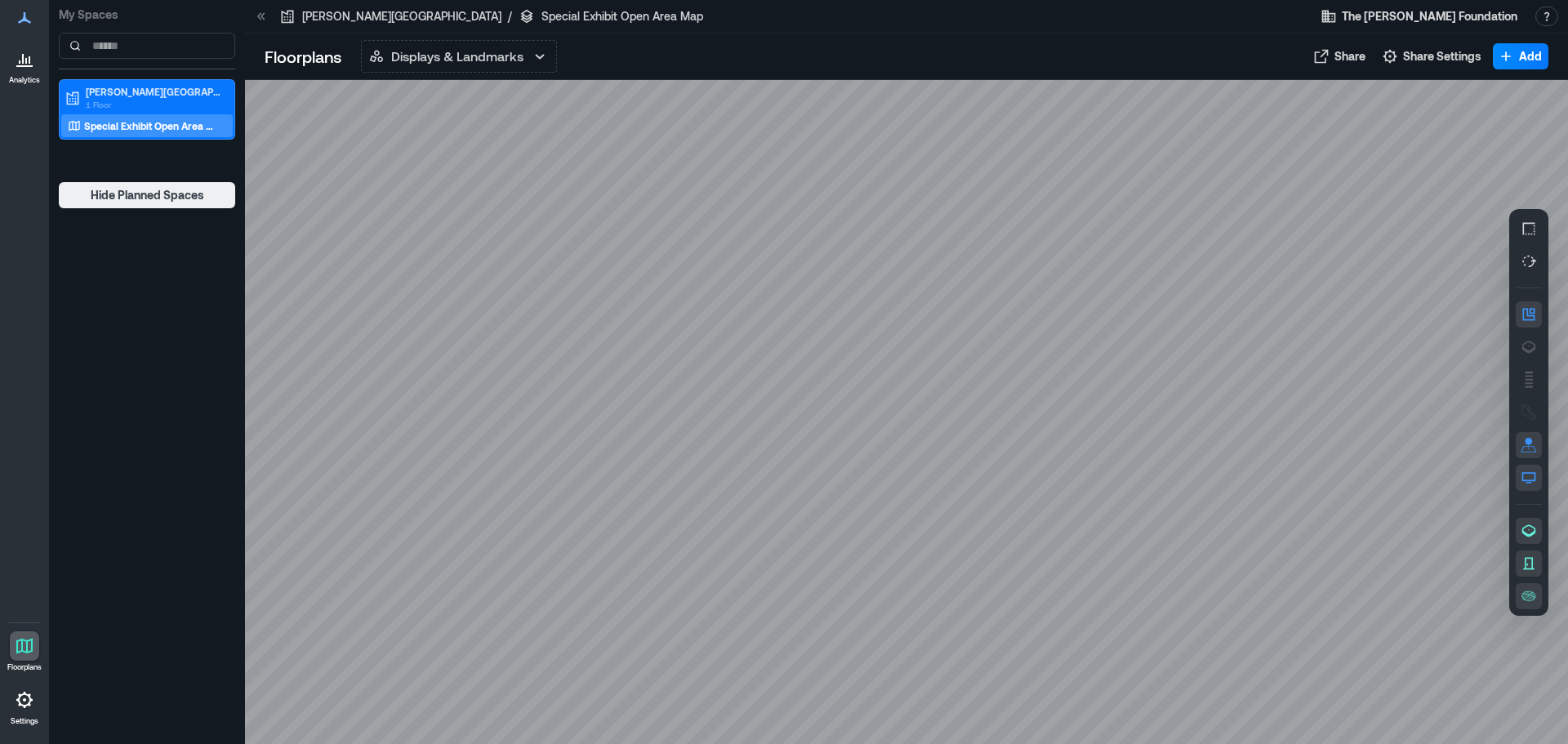
click at [23, 32] on div "Analytics" at bounding box center [24, 46] width 41 height 87
click at [23, 22] on icon at bounding box center [24, 18] width 20 height 20
click at [22, 12] on icon at bounding box center [24, 18] width 20 height 20
click at [23, 13] on icon at bounding box center [24, 18] width 20 height 20
click at [22, 28] on div at bounding box center [24, 18] width 29 height 29
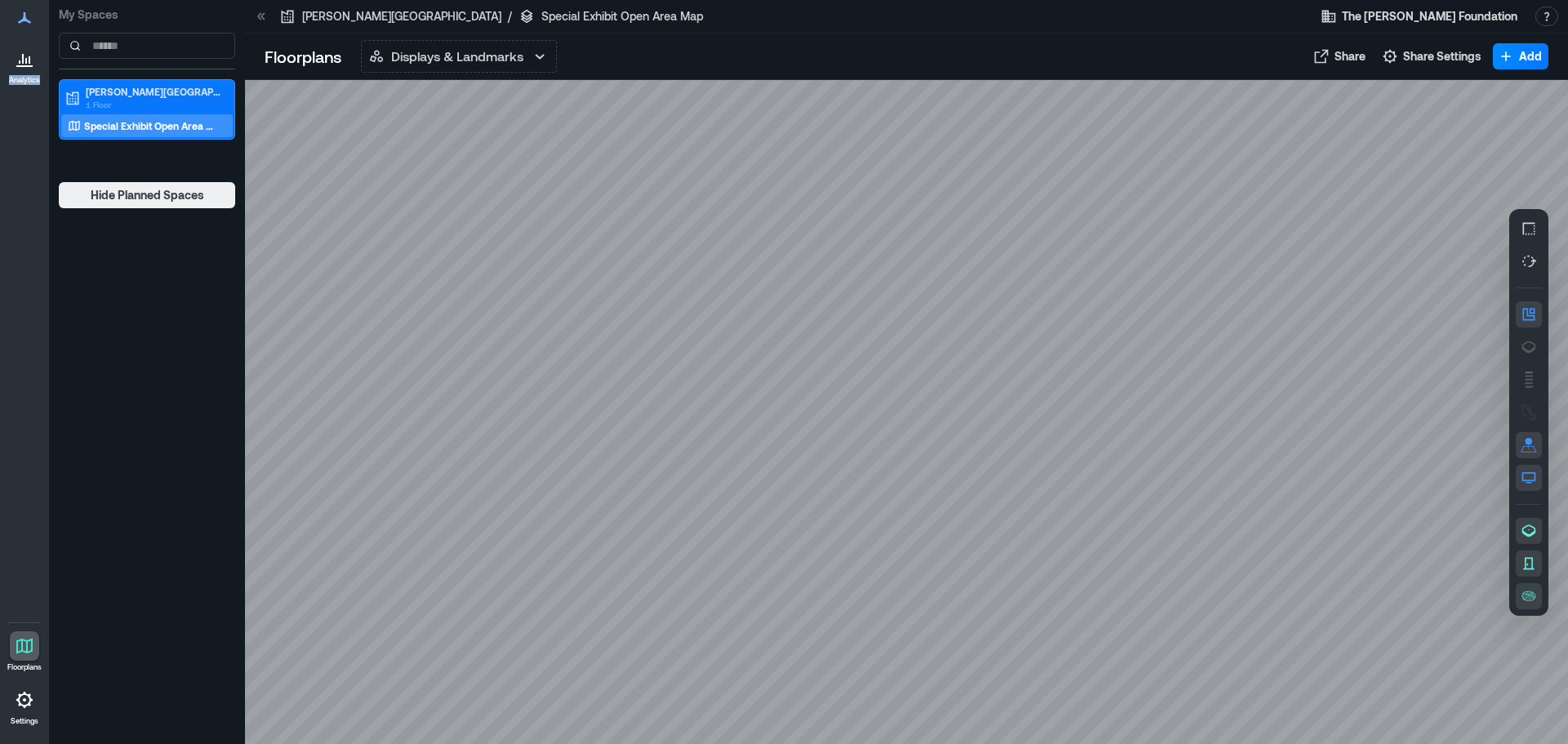
click at [22, 28] on div at bounding box center [24, 18] width 29 height 29
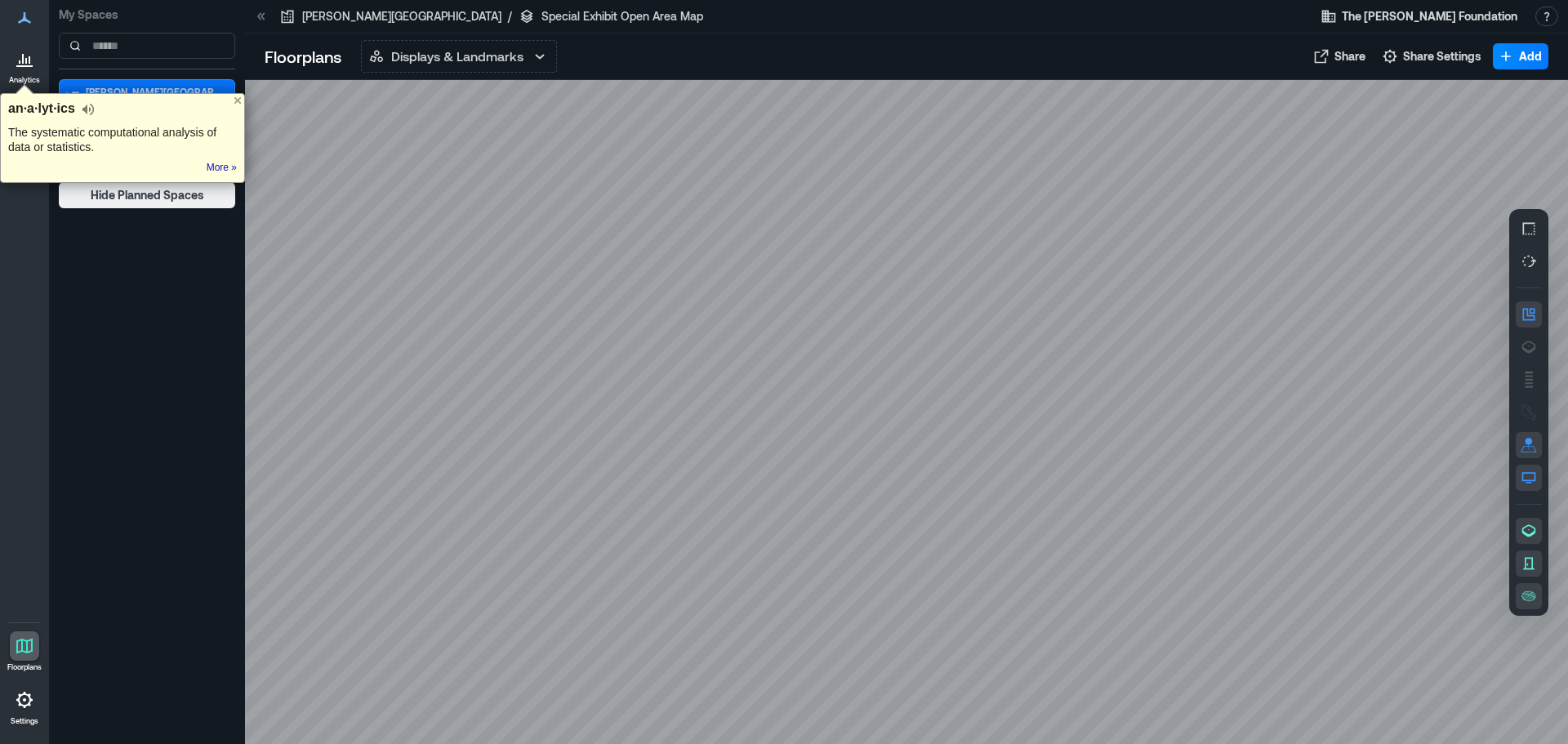
click at [20, 32] on div at bounding box center [24, 18] width 29 height 29
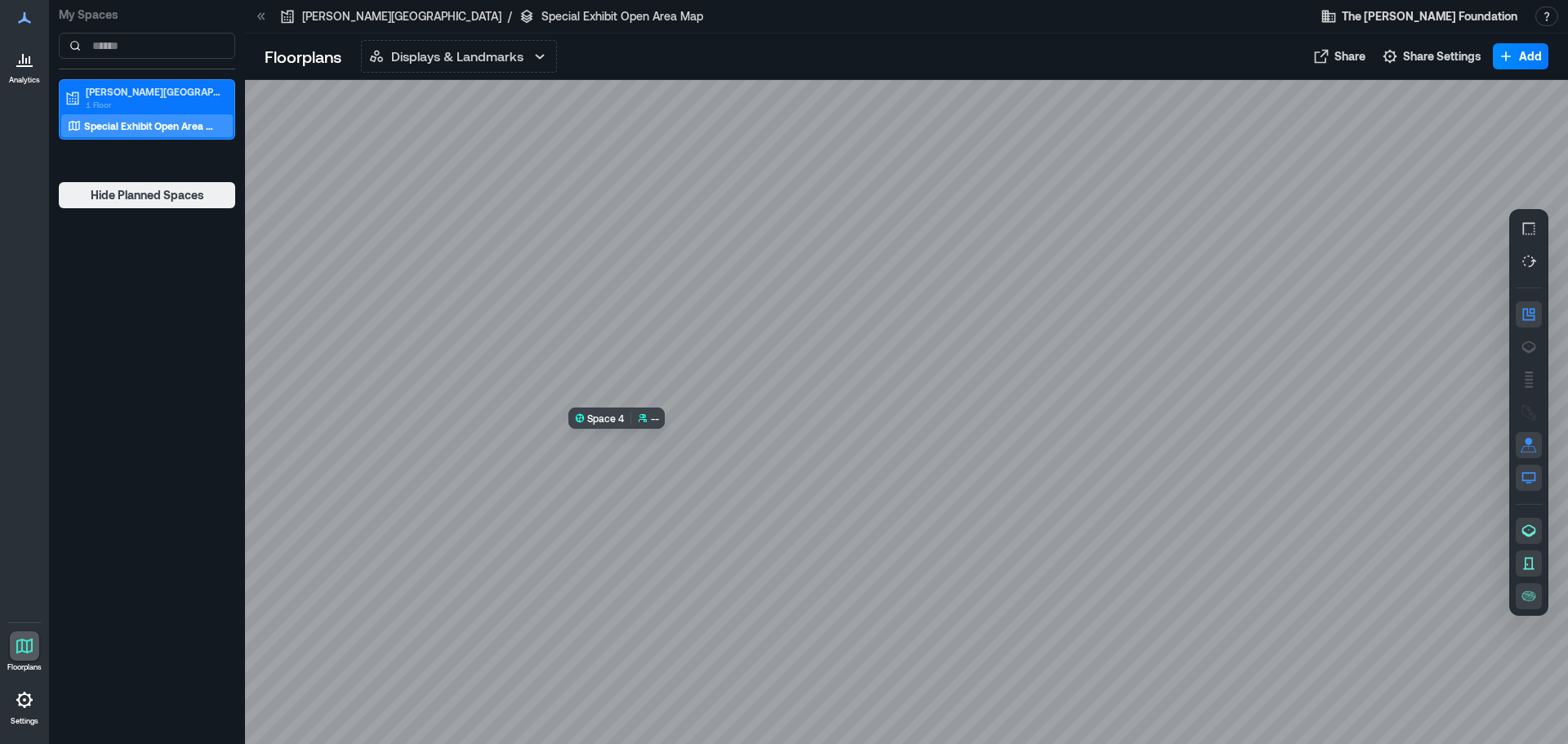
click at [678, 490] on div at bounding box center [907, 412] width 1324 height 664
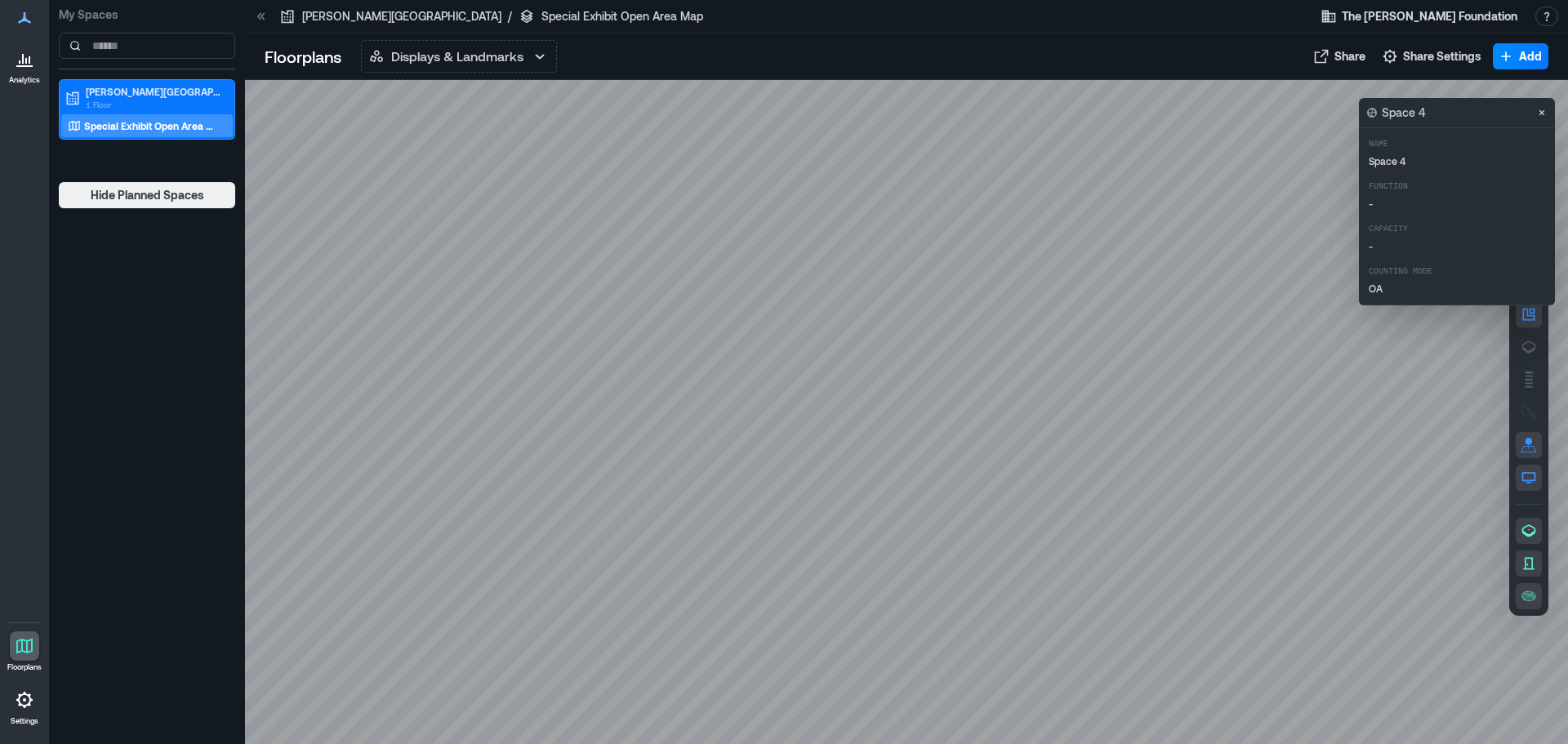
click at [22, 30] on div at bounding box center [24, 18] width 29 height 29
click at [20, 698] on icon at bounding box center [24, 700] width 20 height 20
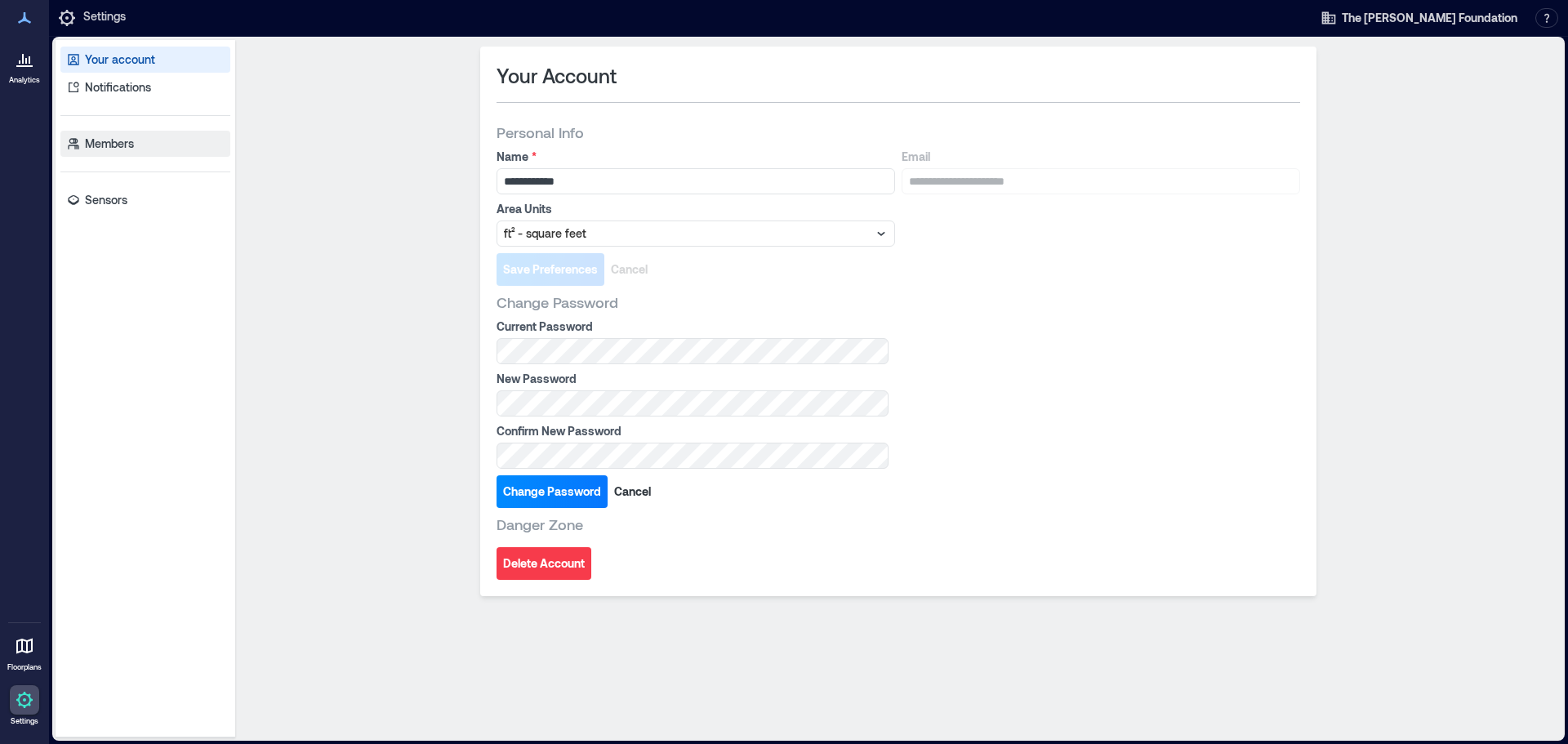
click at [109, 139] on p "Members" at bounding box center [109, 144] width 49 height 17
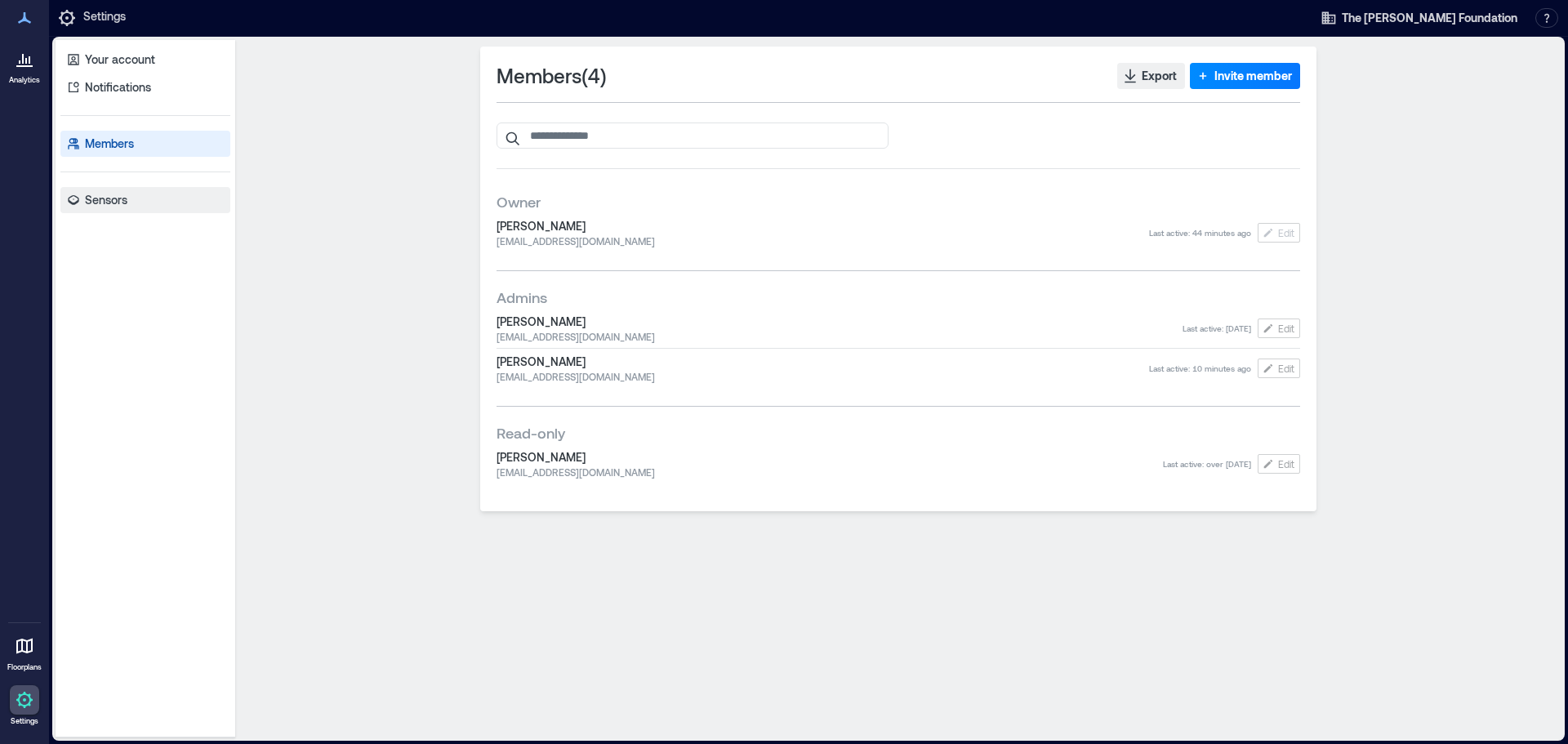
click at [143, 193] on link "Sensors" at bounding box center [146, 199] width 170 height 26
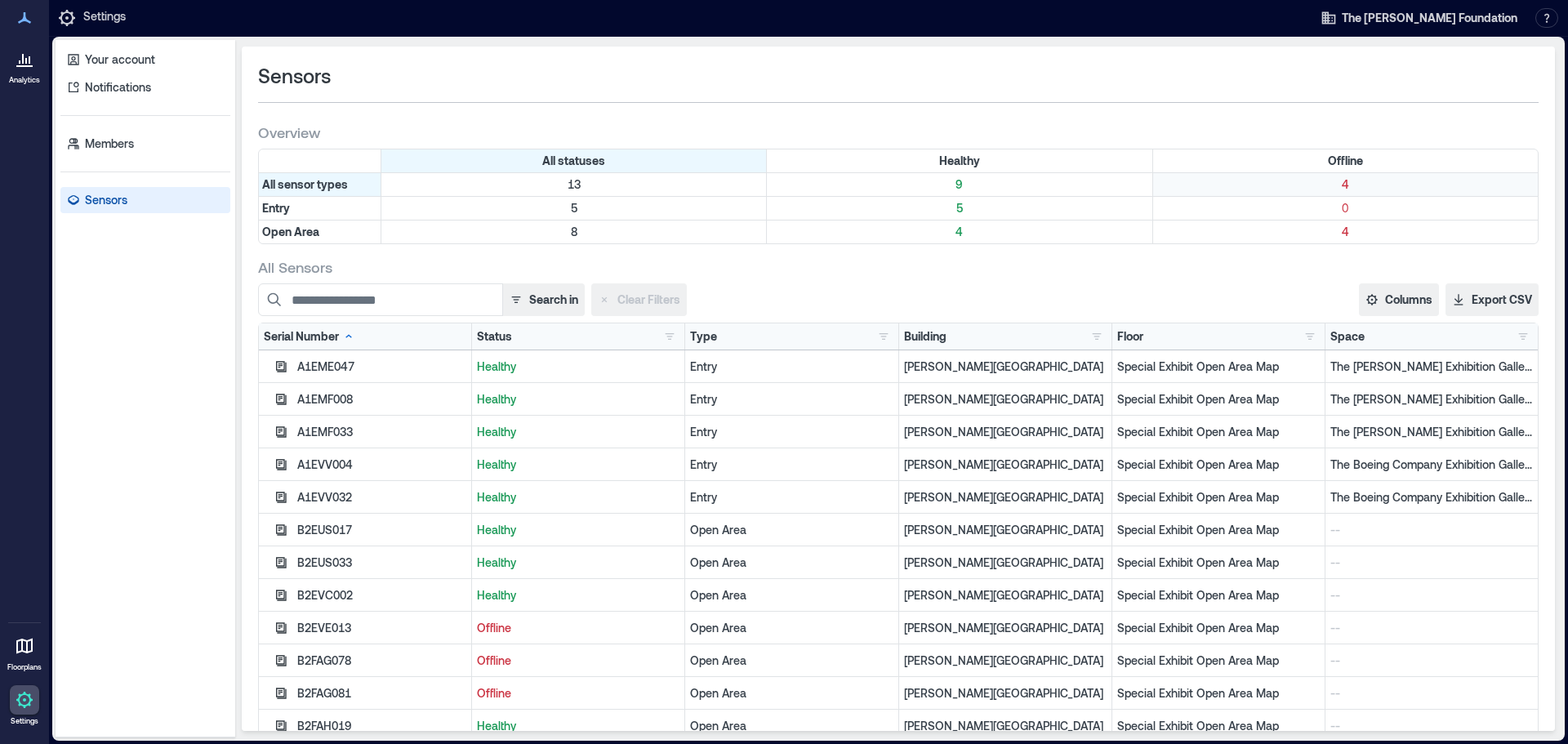
click at [1360, 173] on div "4" at bounding box center [1346, 184] width 385 height 22
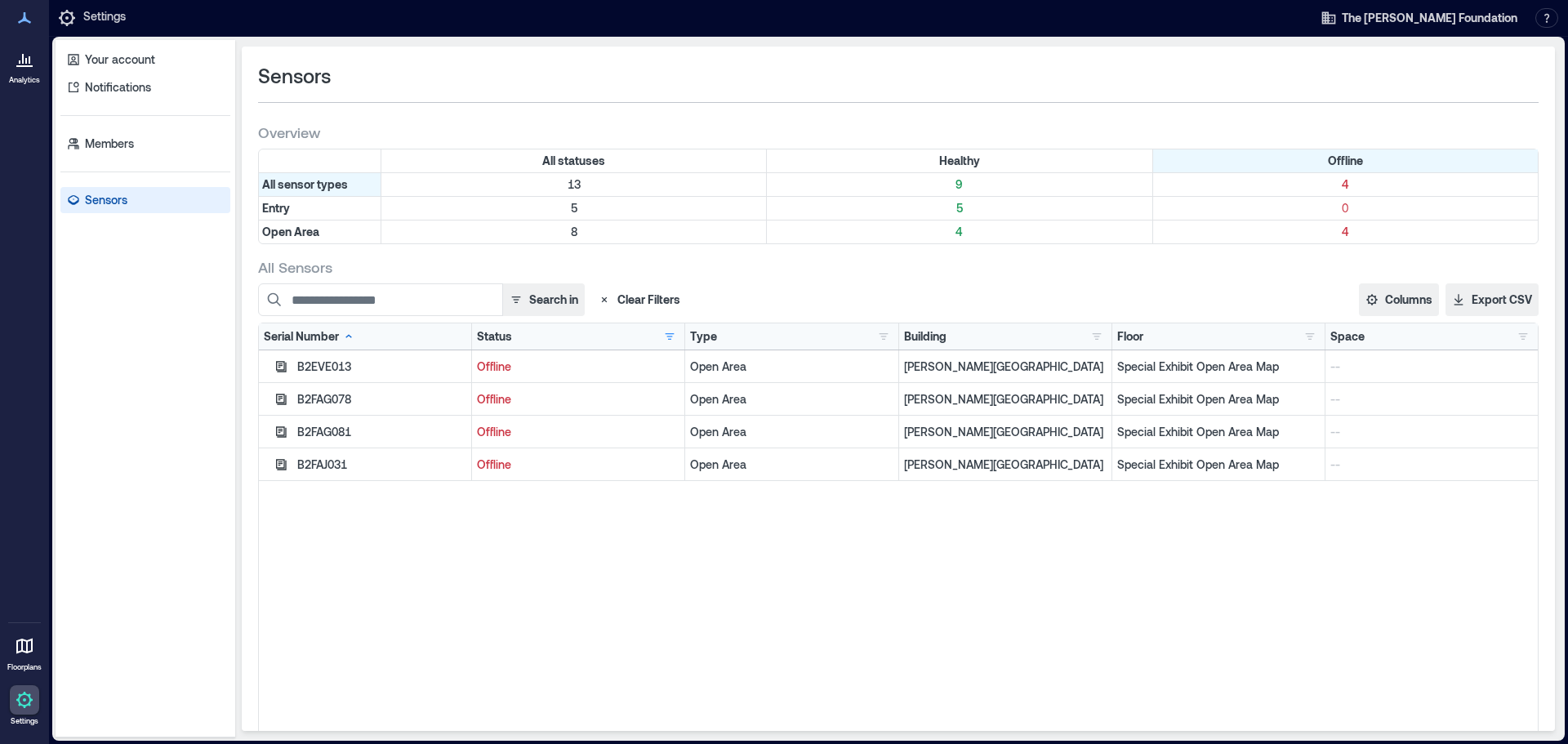
click at [346, 365] on div "B2EVE013" at bounding box center [381, 367] width 169 height 17
click at [285, 369] on icon "button" at bounding box center [281, 366] width 11 height 11
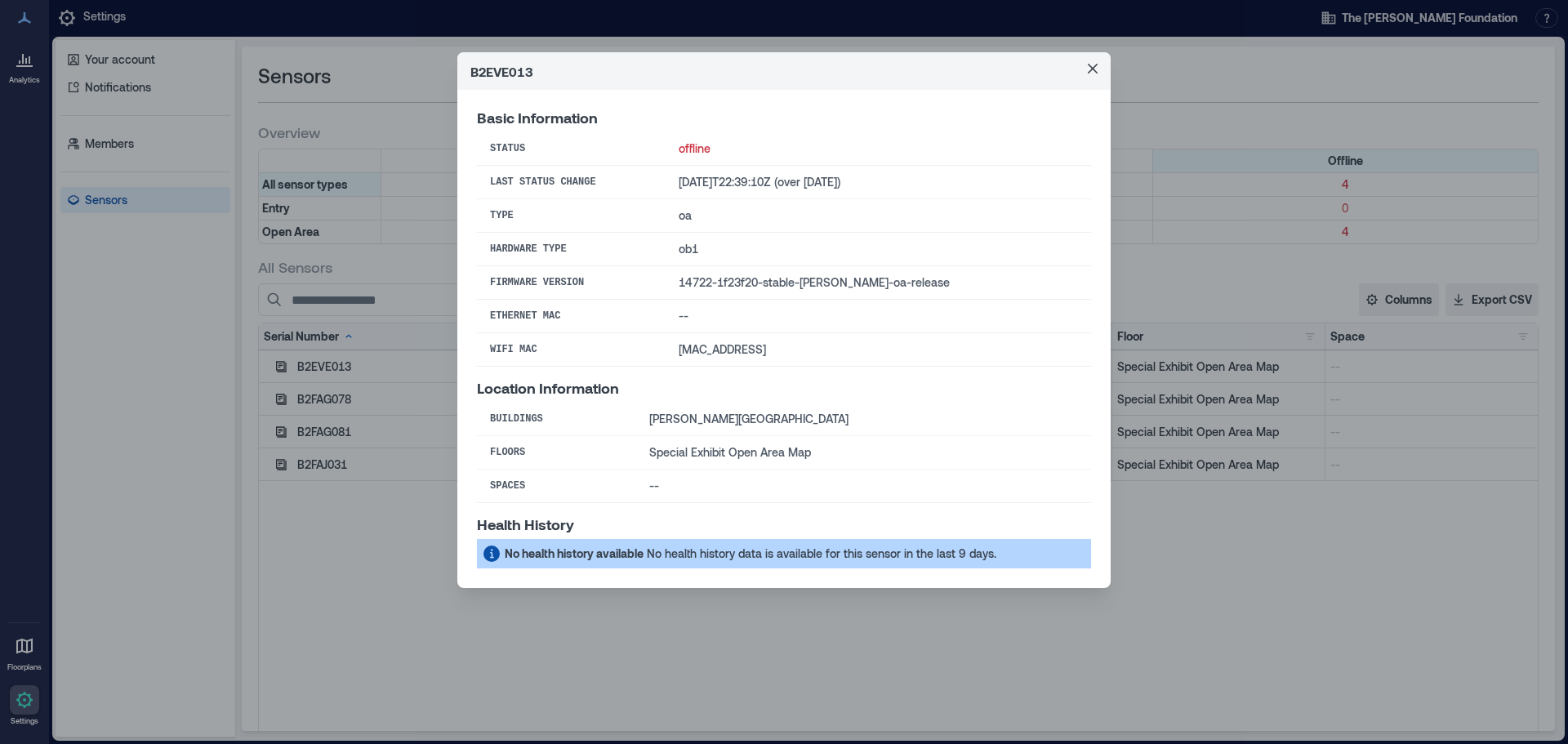
drag, startPoint x: 1091, startPoint y: 66, endPoint x: 1012, endPoint y: 109, distance: 89.9
click at [1091, 67] on icon "Close" at bounding box center [1093, 68] width 10 height 10
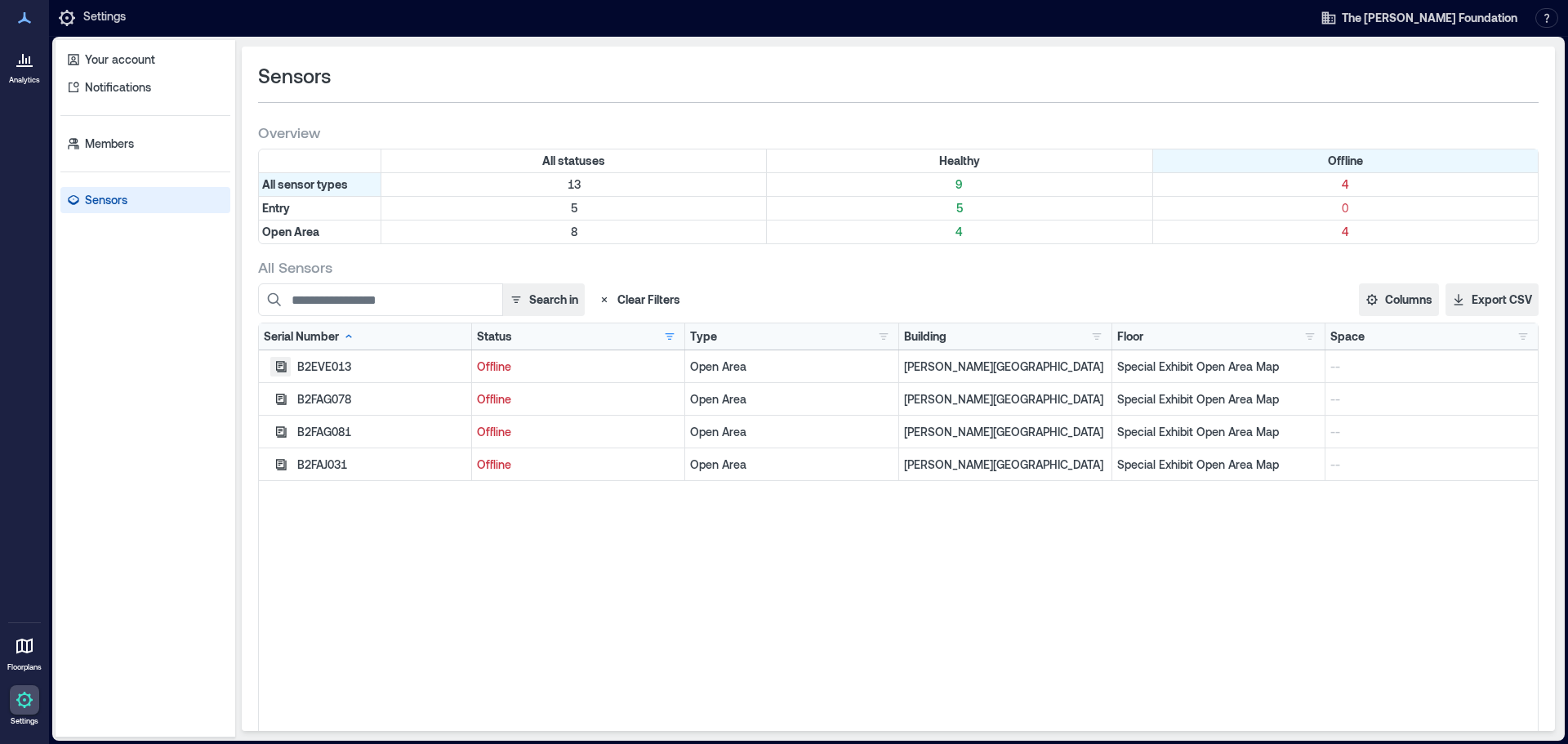
click at [275, 358] on button "button" at bounding box center [281, 367] width 21 height 20
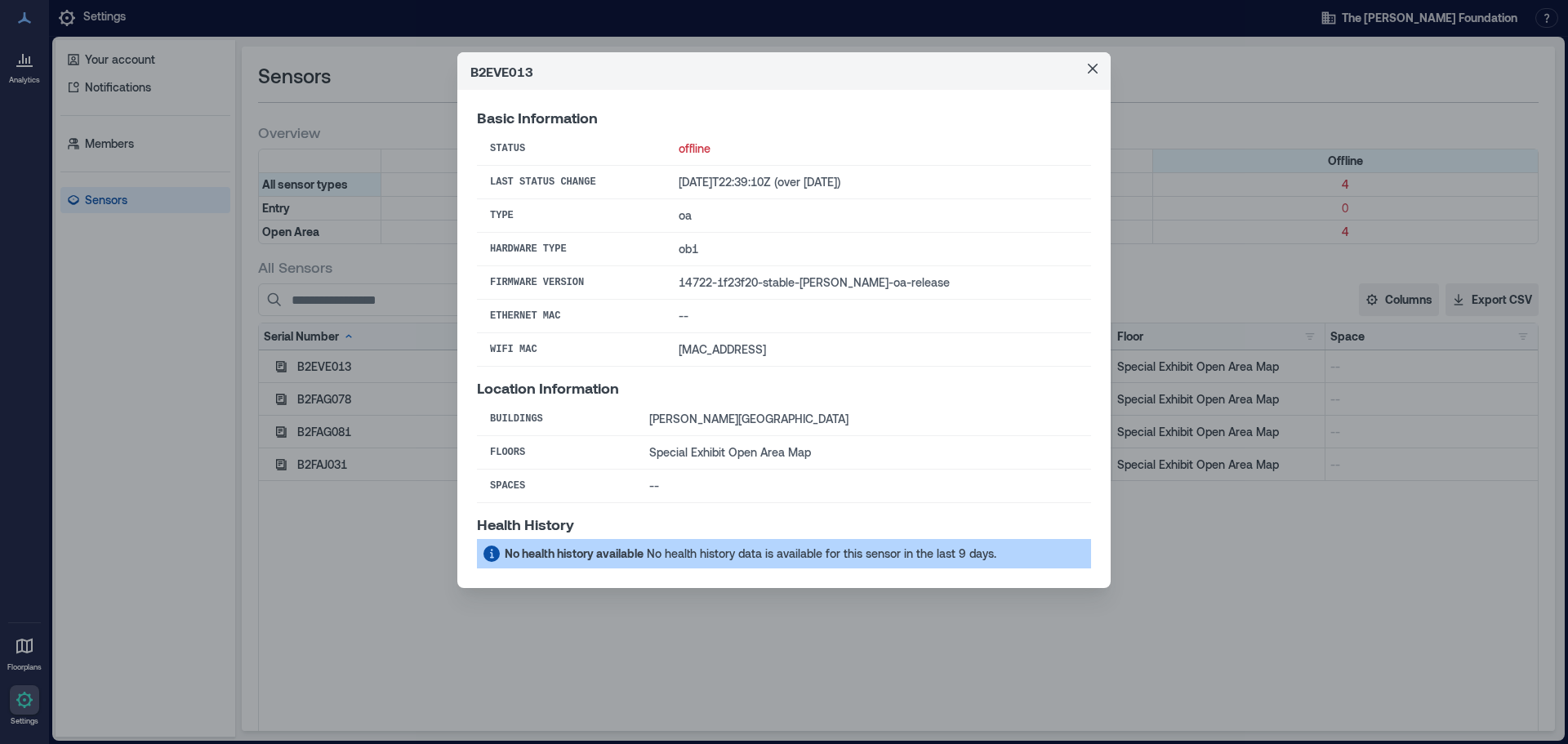
click at [1075, 79] on header "B2EVE013" at bounding box center [784, 70] width 654 height 37
click at [1081, 76] on button "Close" at bounding box center [1093, 68] width 26 height 26
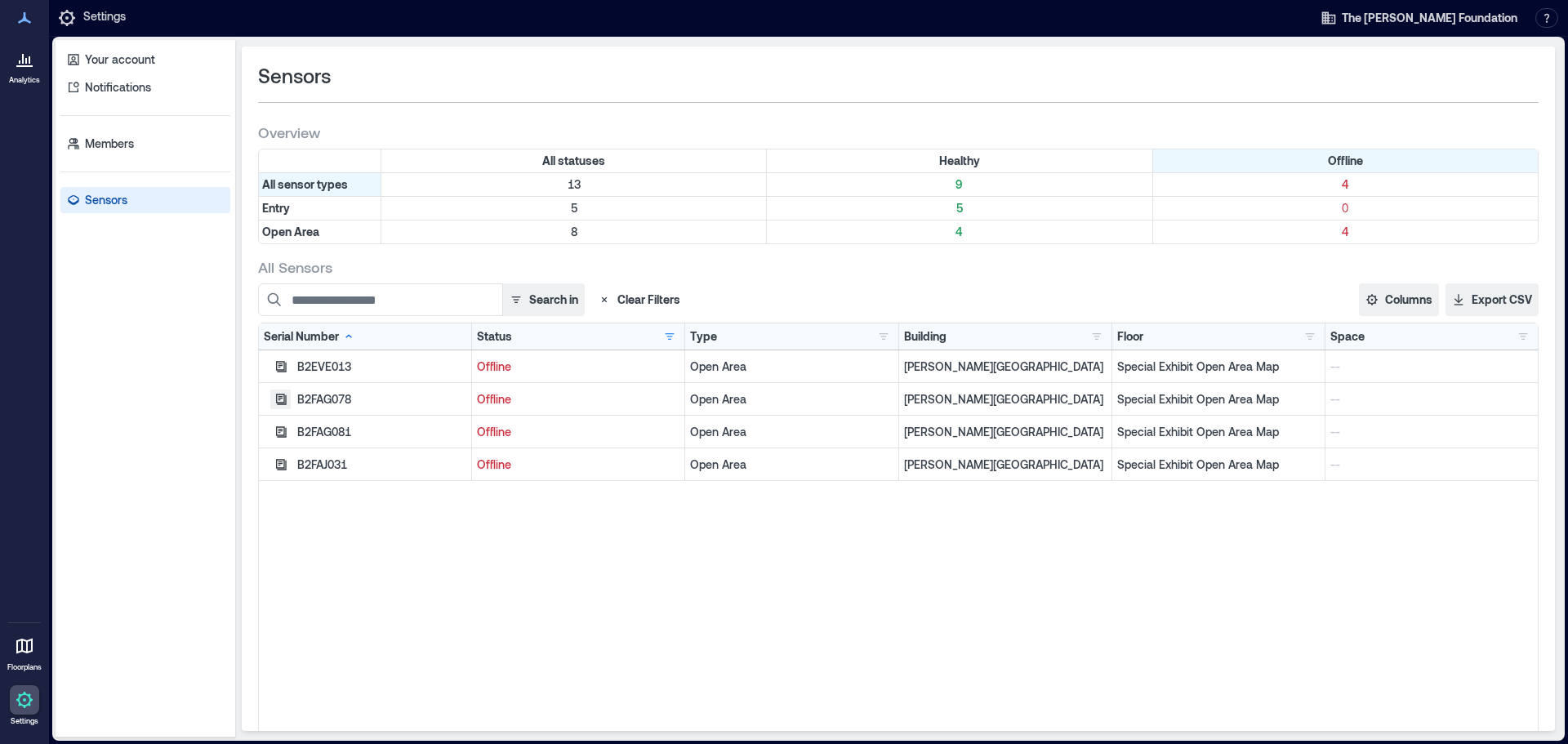
click at [285, 391] on button "button" at bounding box center [281, 400] width 21 height 20
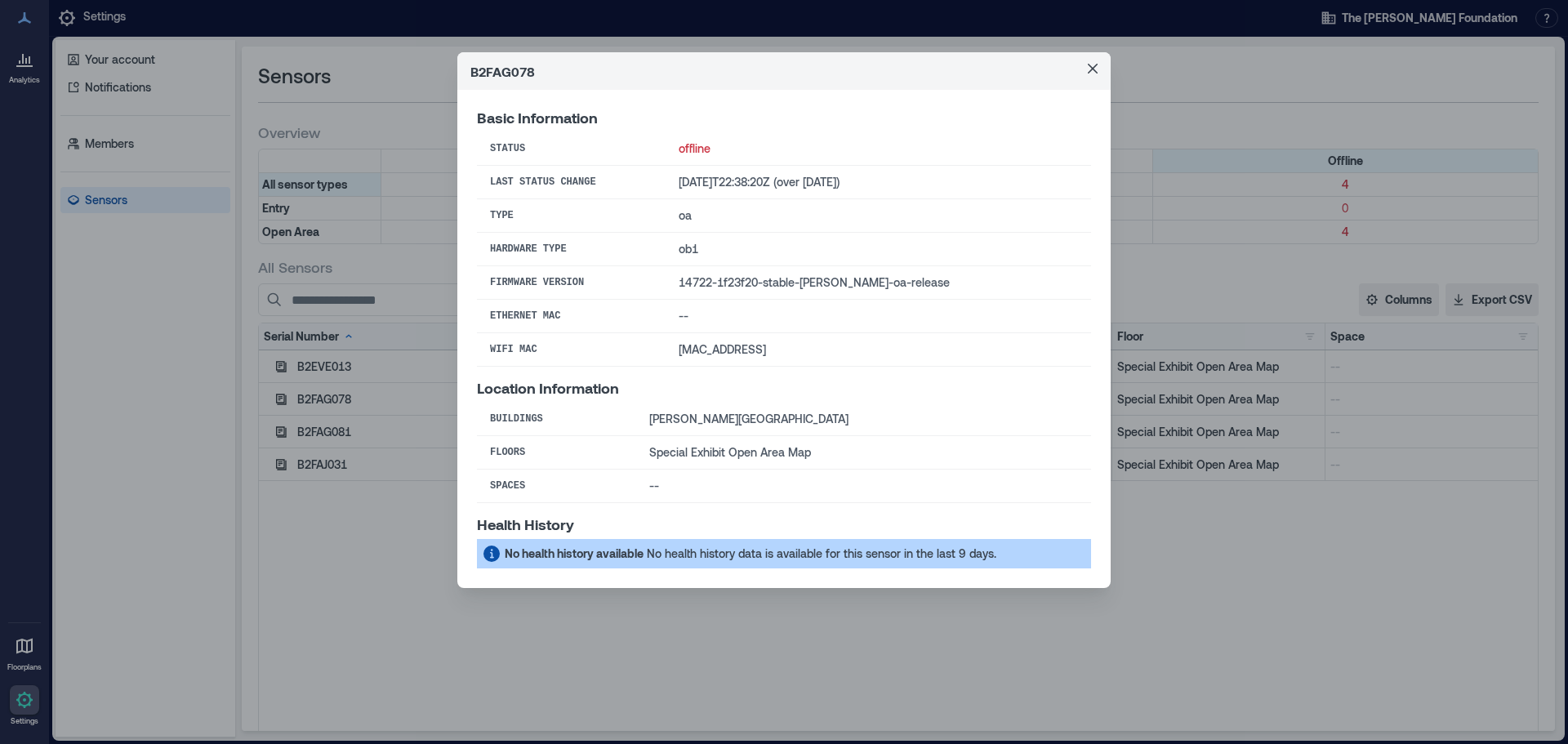
drag, startPoint x: 1071, startPoint y: 88, endPoint x: 1076, endPoint y: 81, distance: 8.6
click at [1072, 87] on header "B2FAG078" at bounding box center [784, 70] width 654 height 37
click at [1081, 71] on button "Close" at bounding box center [1093, 68] width 26 height 26
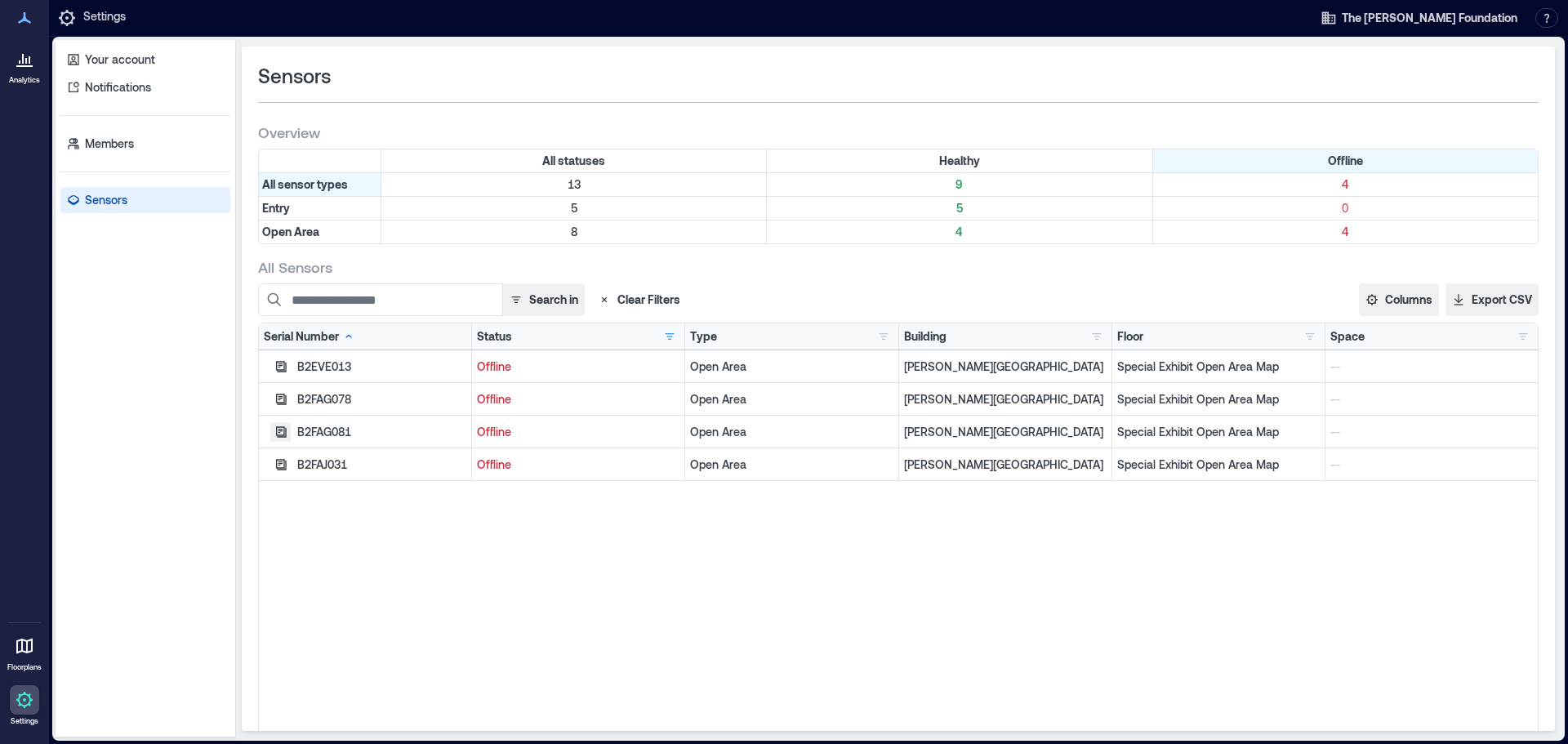
click at [282, 430] on icon "button" at bounding box center [281, 431] width 13 height 13
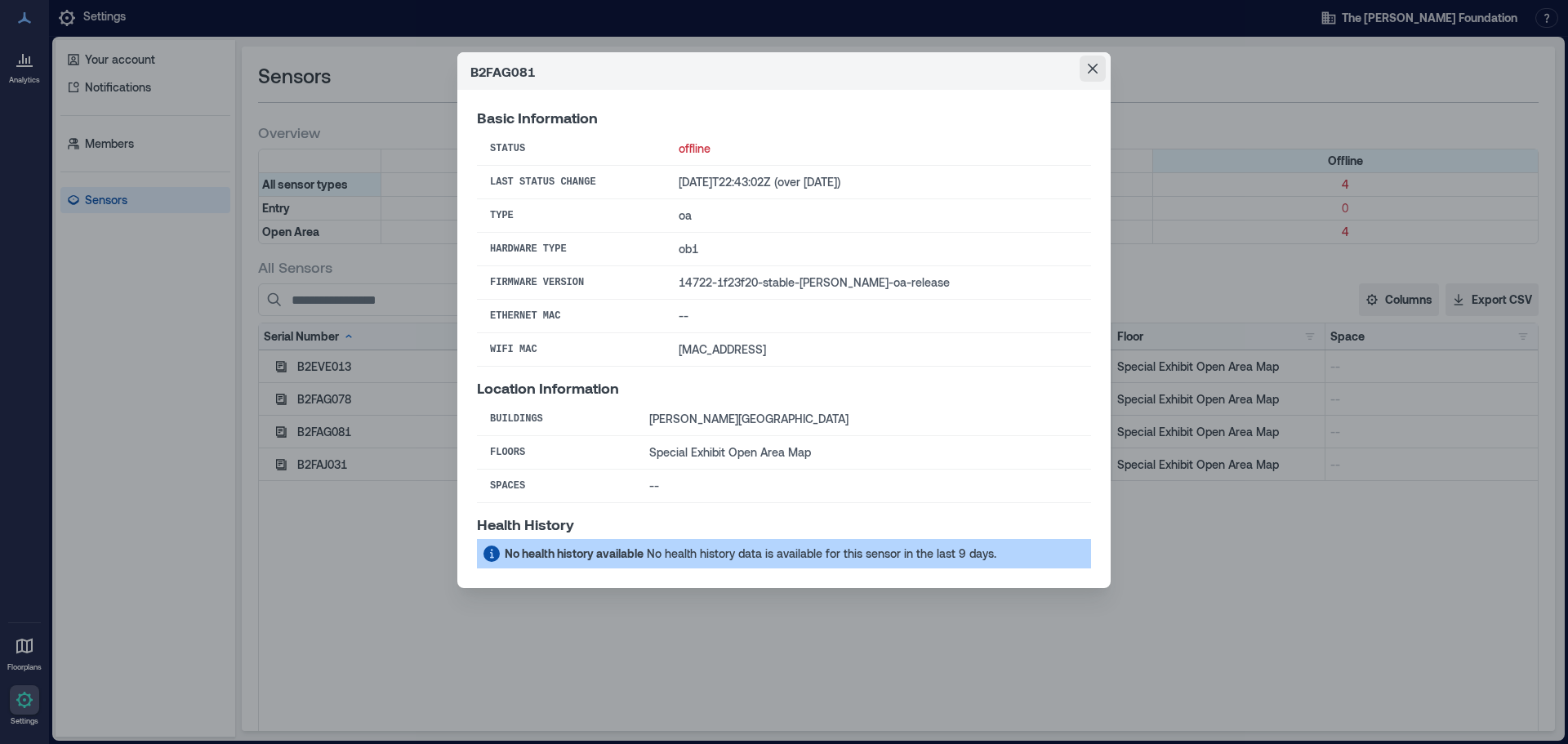
click at [1090, 79] on button "Close" at bounding box center [1093, 68] width 26 height 26
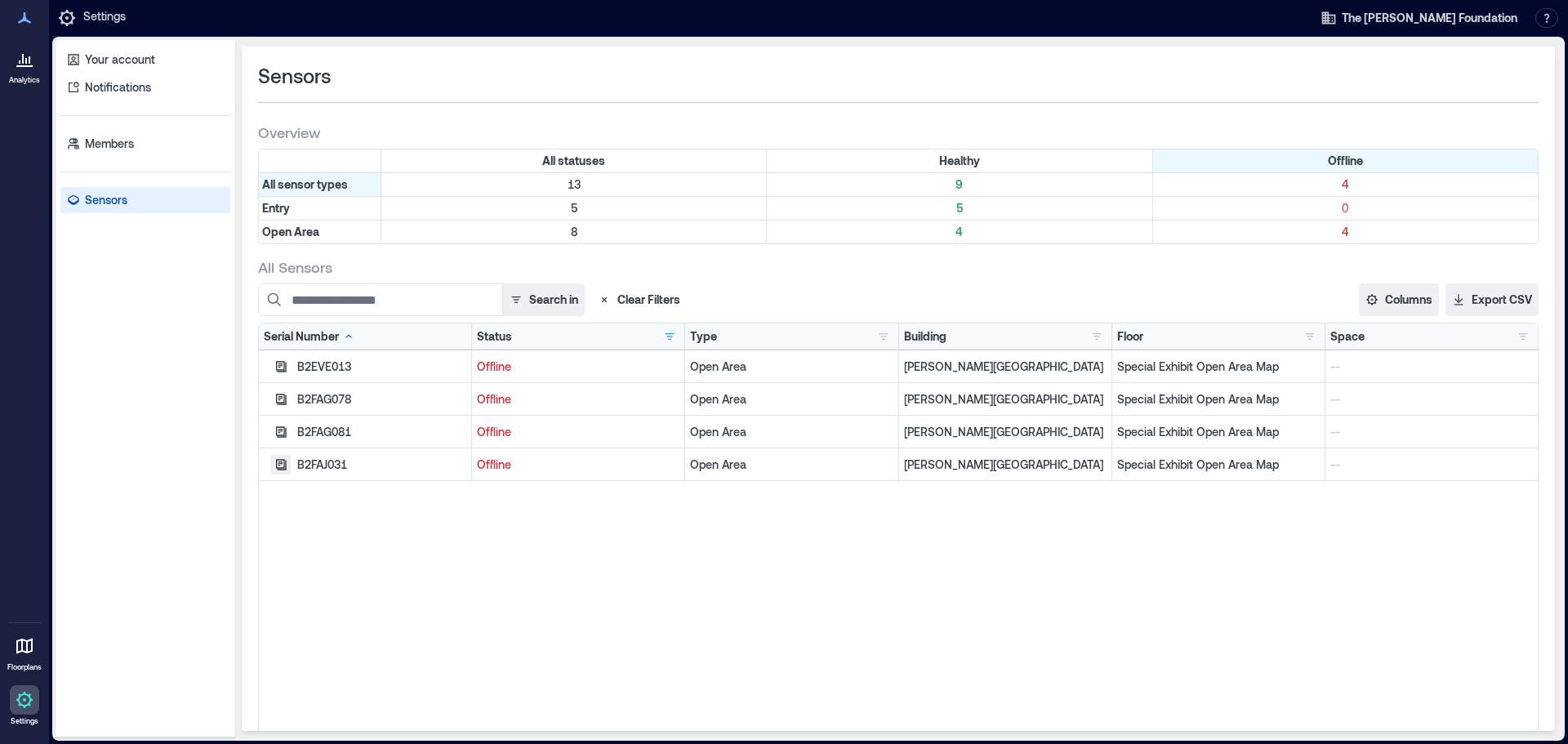
click at [281, 472] on button "button" at bounding box center [281, 464] width 21 height 20
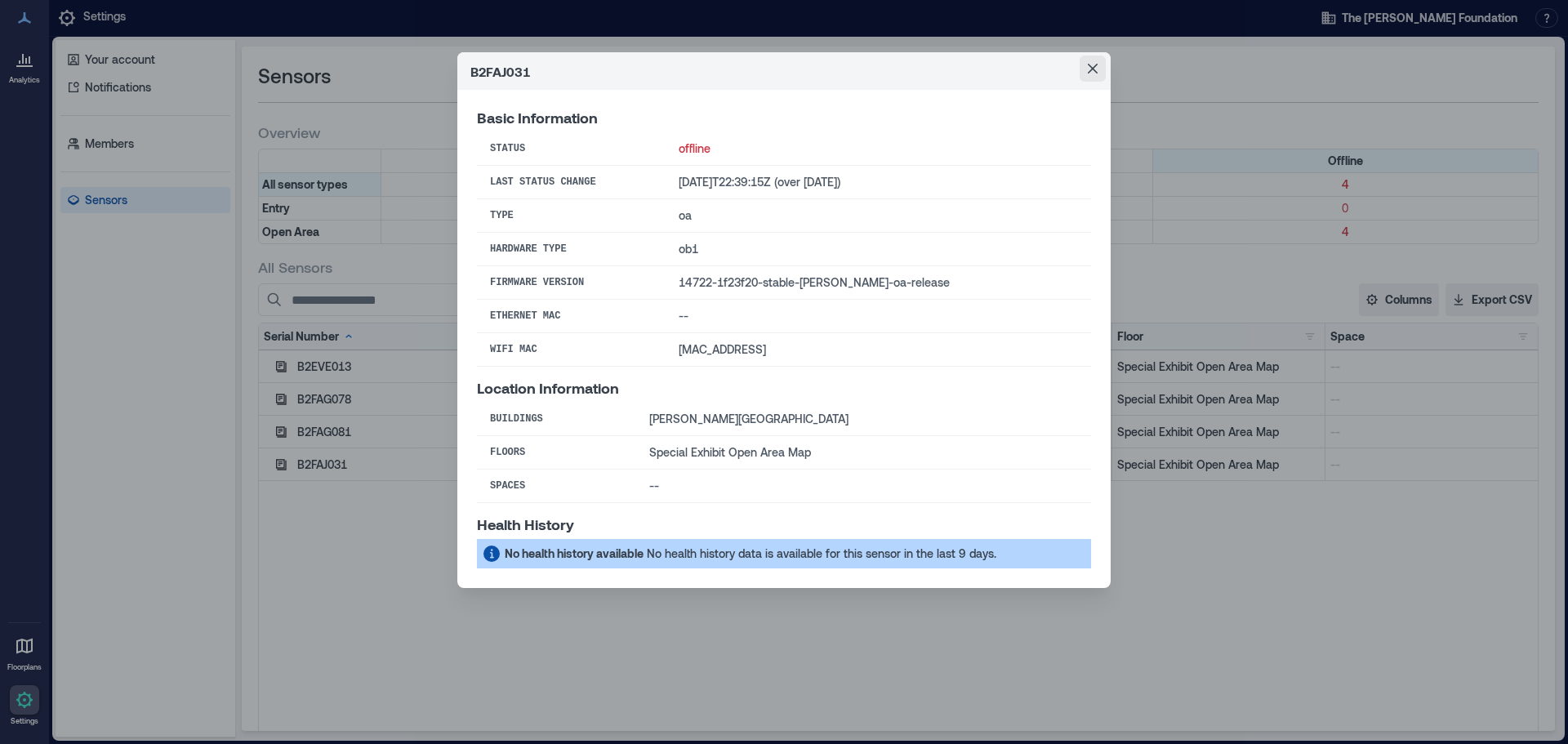
click at [1090, 70] on icon "Close" at bounding box center [1093, 68] width 10 height 10
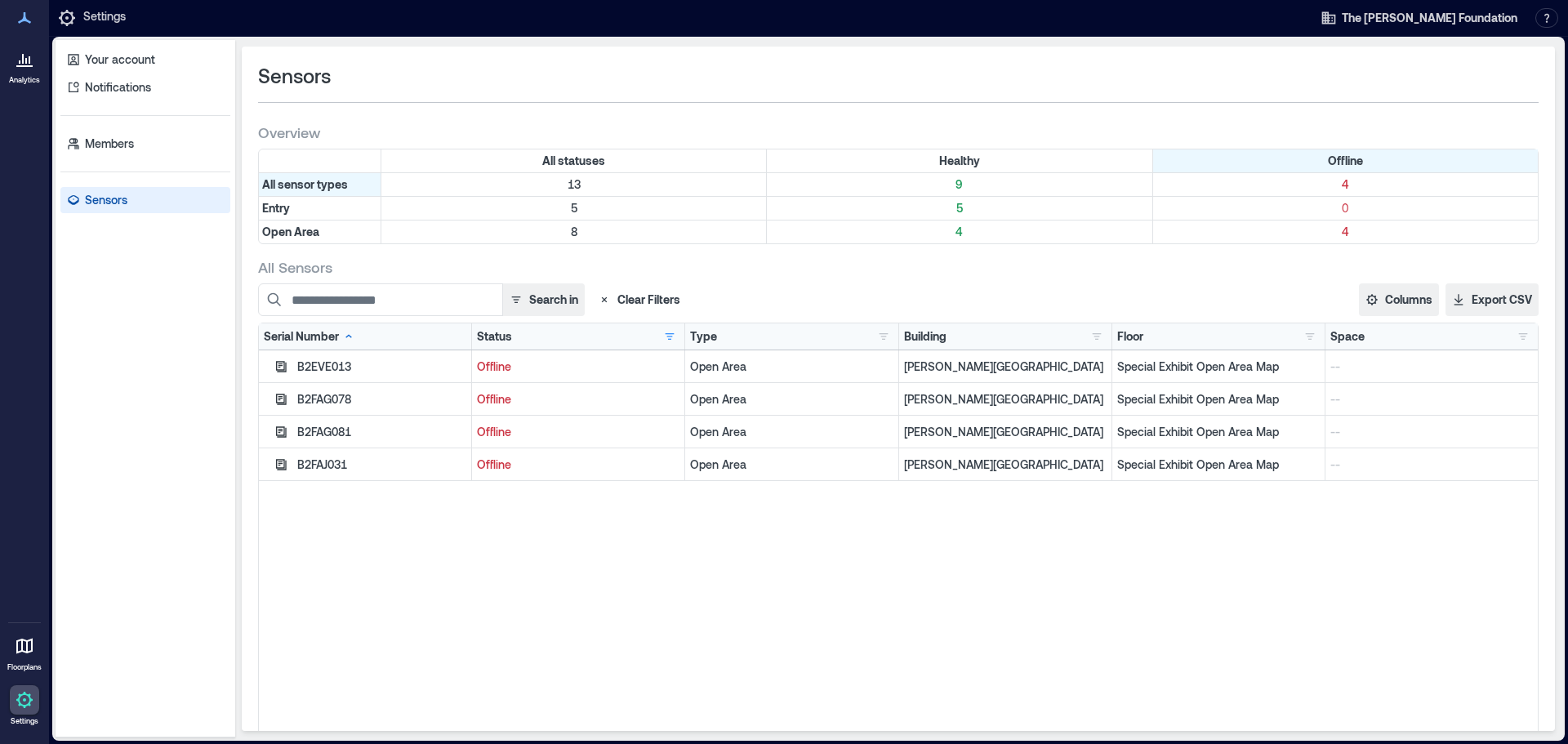
click at [545, 362] on p "Offline" at bounding box center [578, 367] width 202 height 17
drag, startPoint x: 338, startPoint y: 589, endPoint x: 344, endPoint y: 667, distance: 78.2
click at [343, 667] on div "B2EVE013 Offline Open Area George W. Bush Library and Museum Special Exhibit Op…" at bounding box center [898, 554] width 1280 height 409
click at [521, 605] on div "B2EVE013 Offline Open Area George W. Bush Library and Museum Special Exhibit Op…" at bounding box center [898, 554] width 1280 height 409
